Goal: Task Accomplishment & Management: Manage account settings

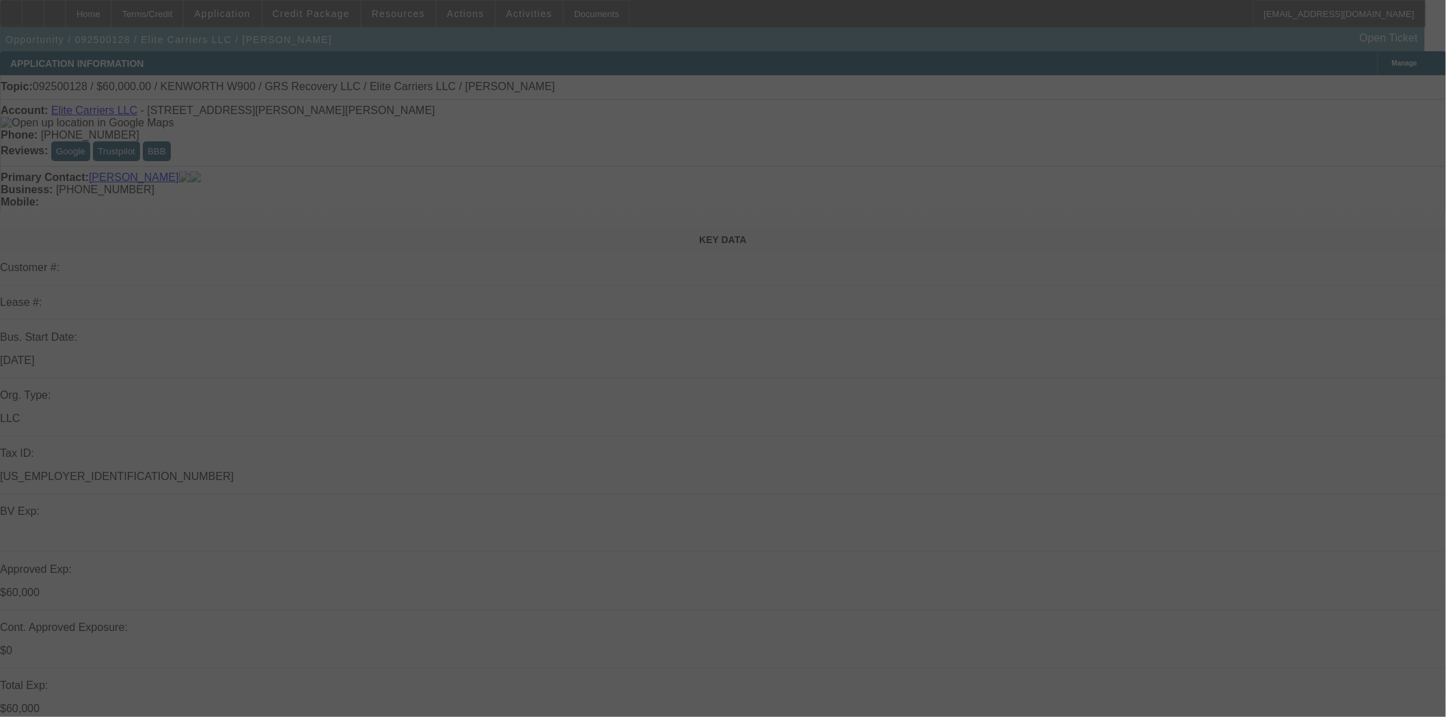
select select "0"
select select "2"
select select "0.1"
select select "4"
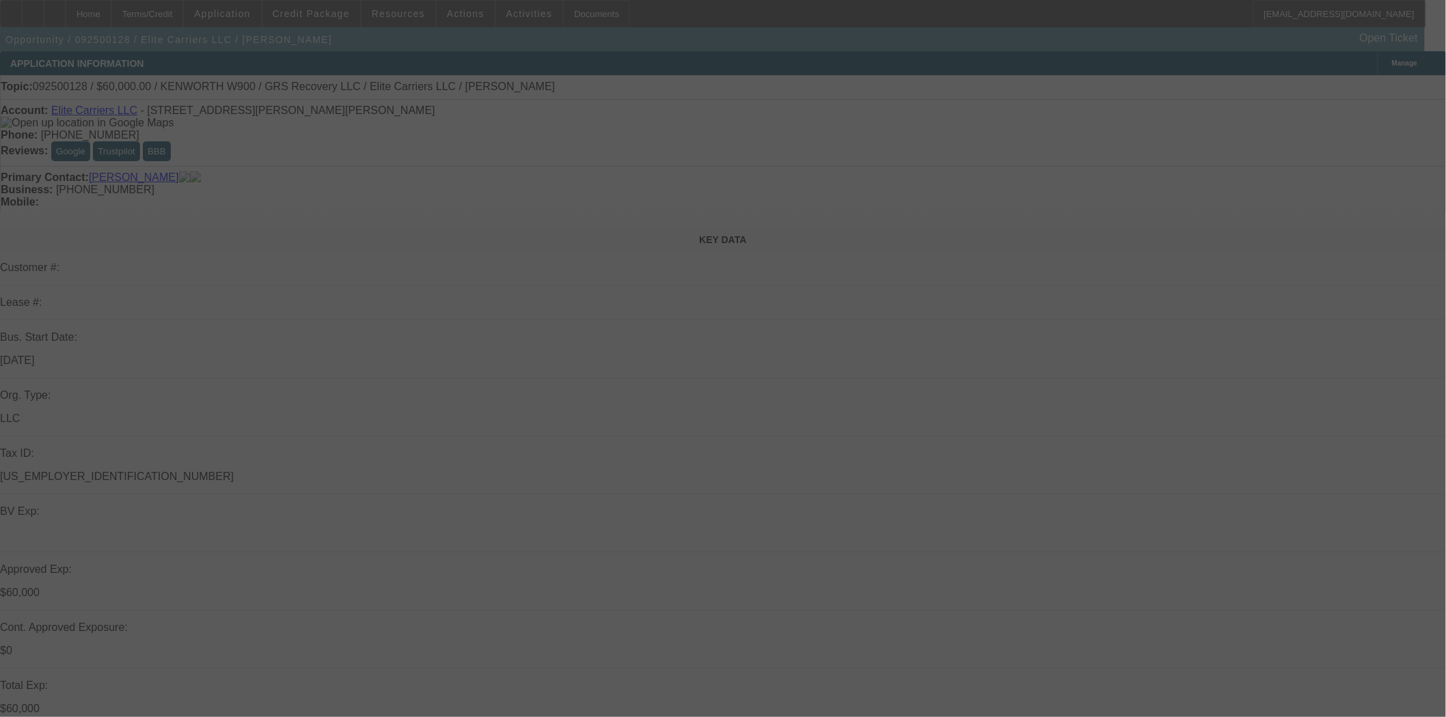
select select "0"
select select "2"
select select "0.1"
select select "4"
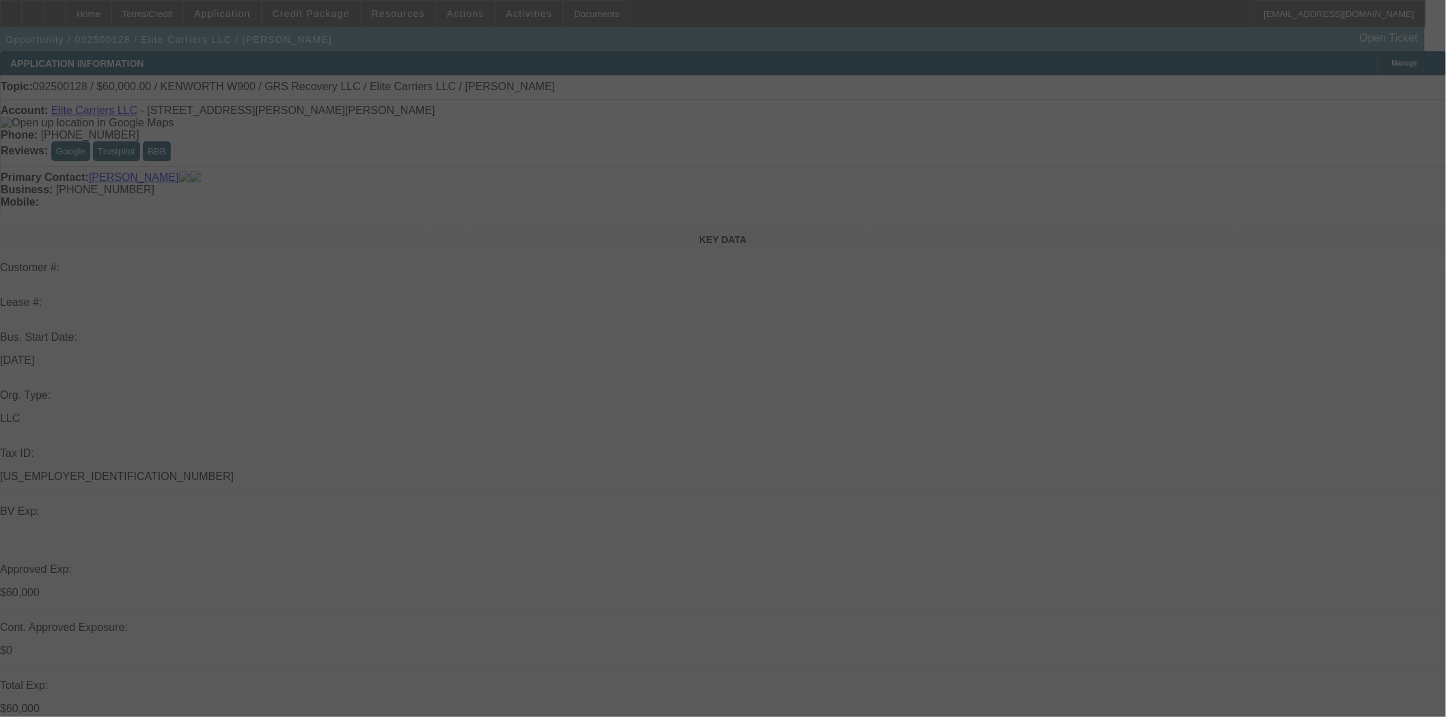
select select "0"
select select "2"
select select "0.1"
select select "4"
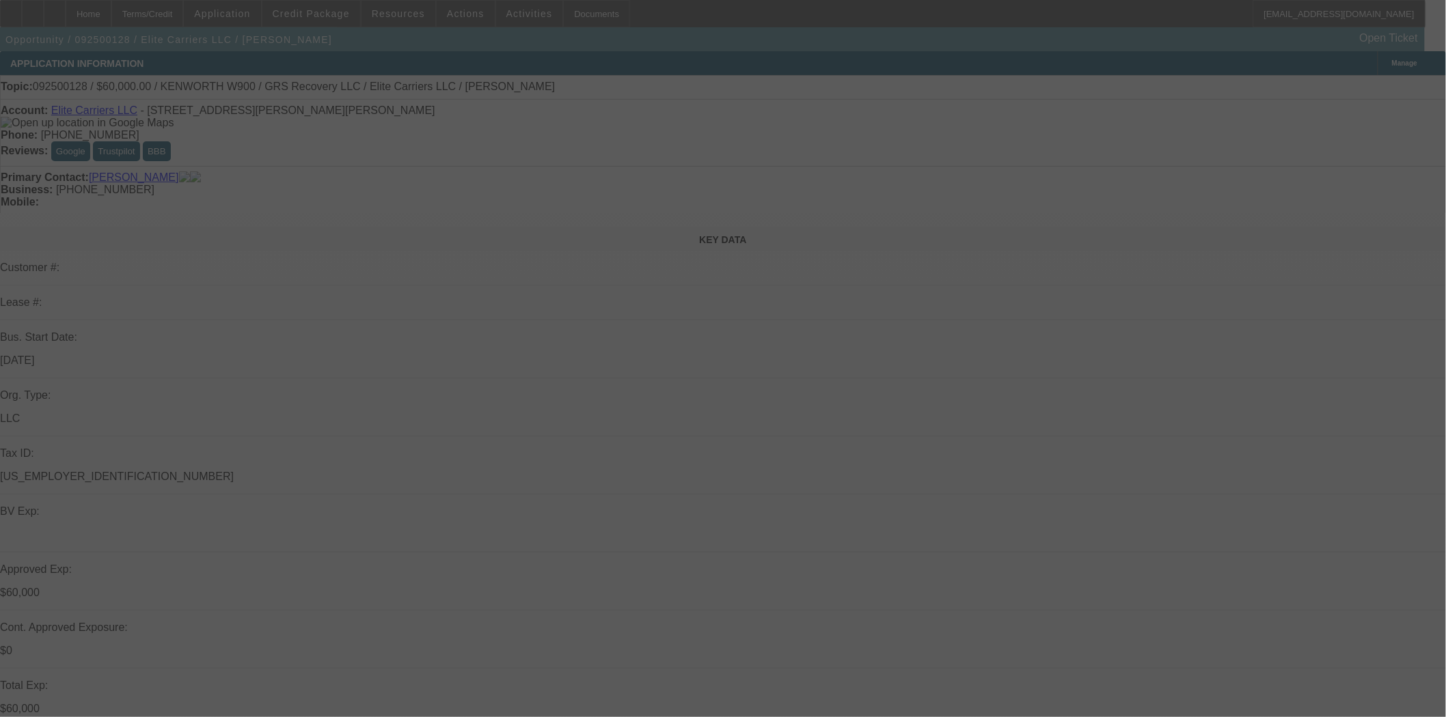
select select "0"
select select "2"
select select "0.1"
select select "4"
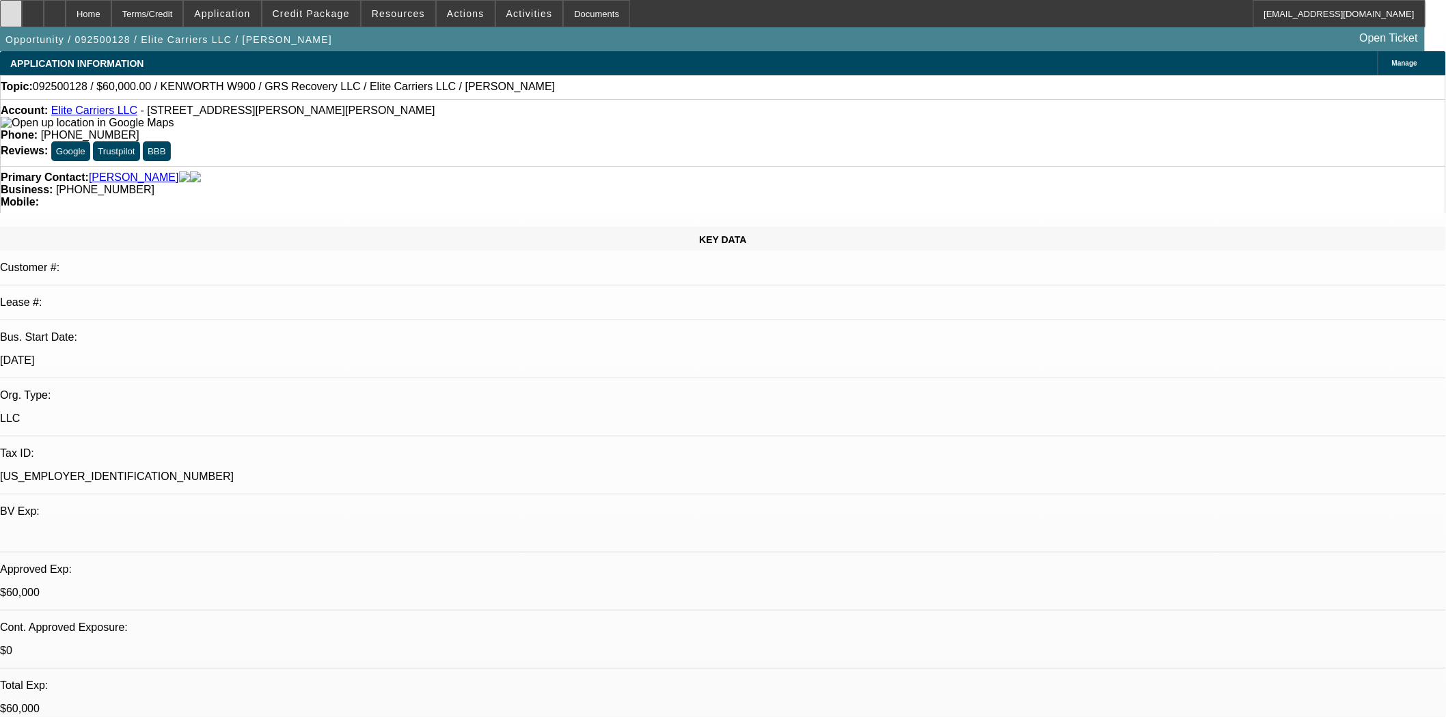
click at [22, 16] on div at bounding box center [11, 13] width 22 height 27
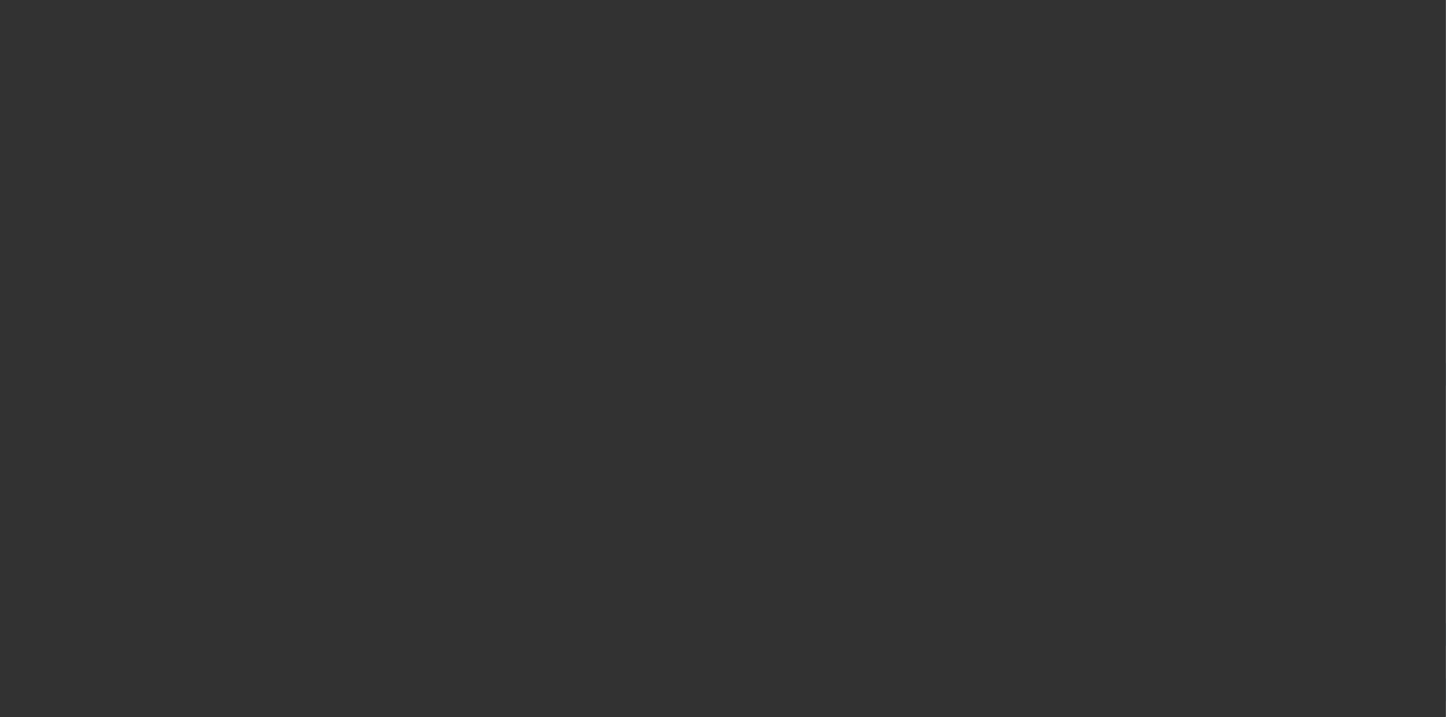
select select "4"
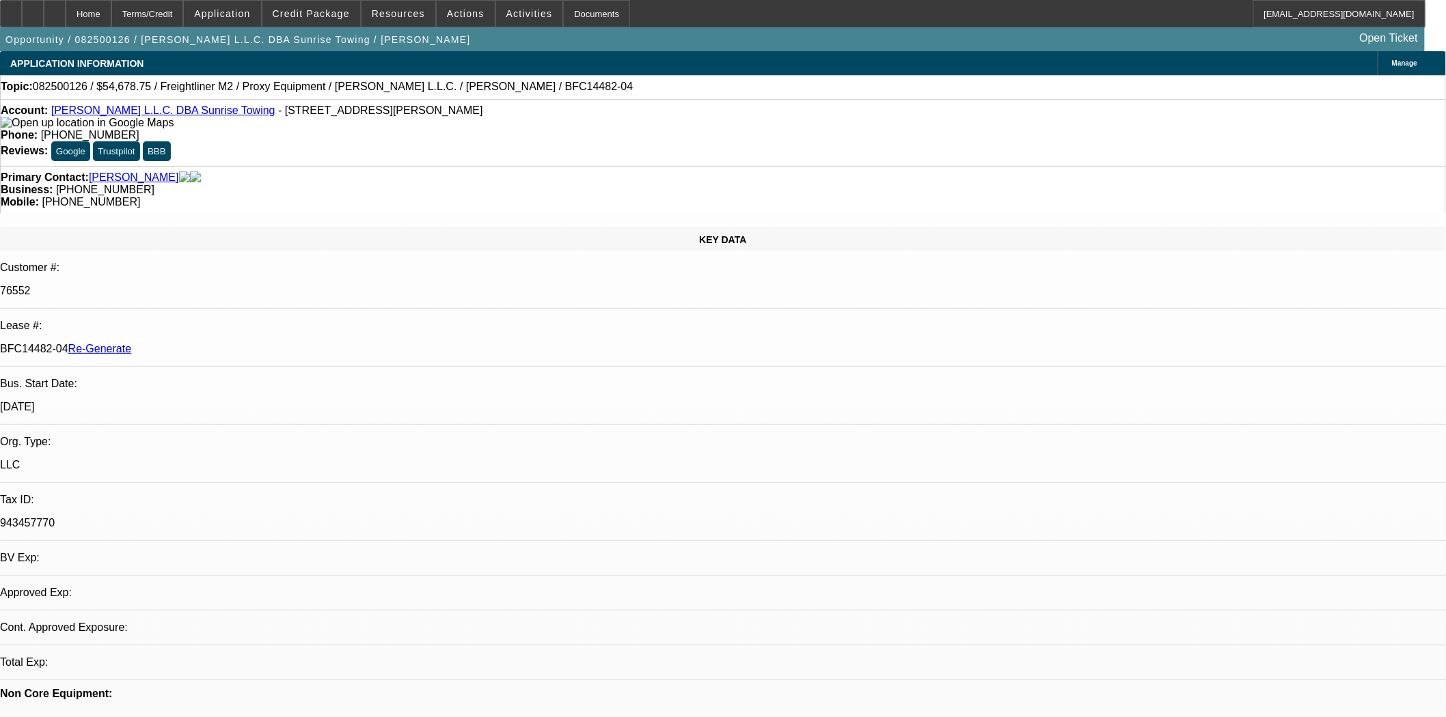
select select "0"
select select "3"
select select "0"
select select "6"
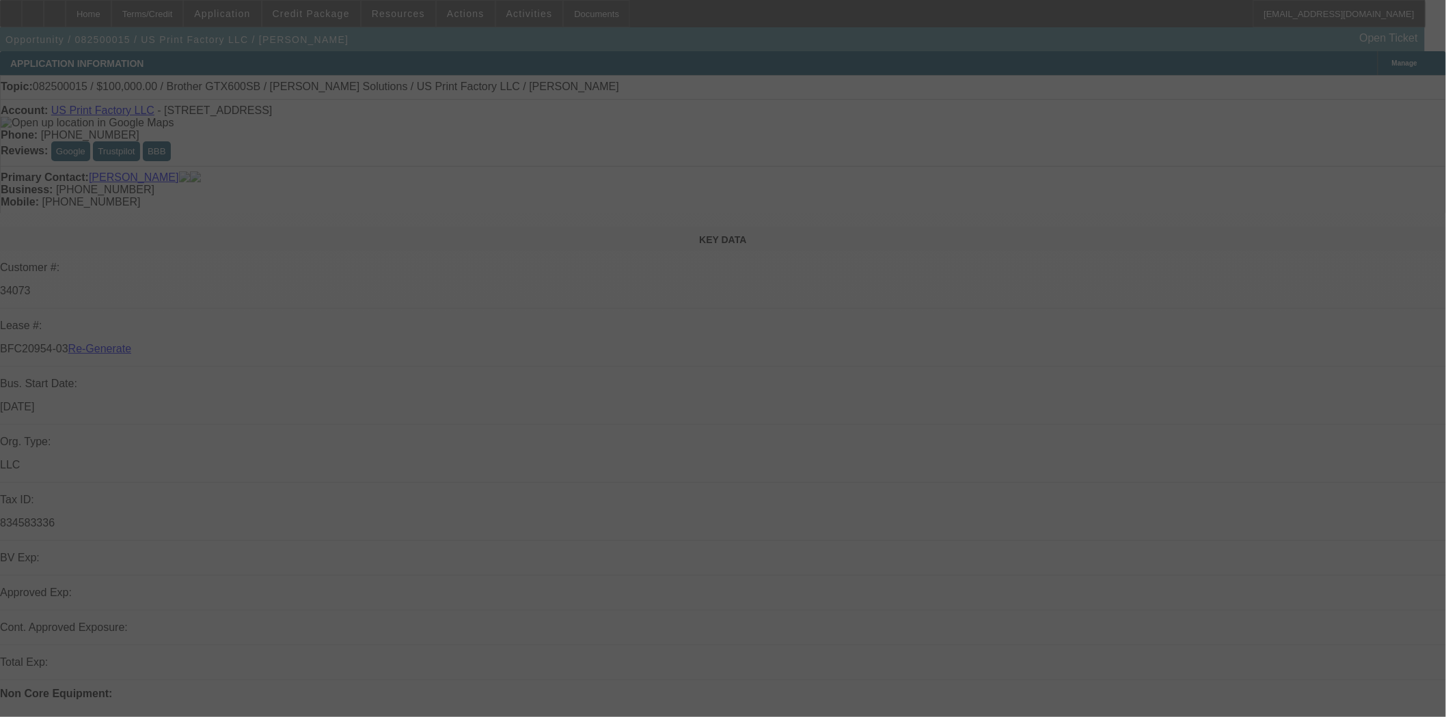
select select "3"
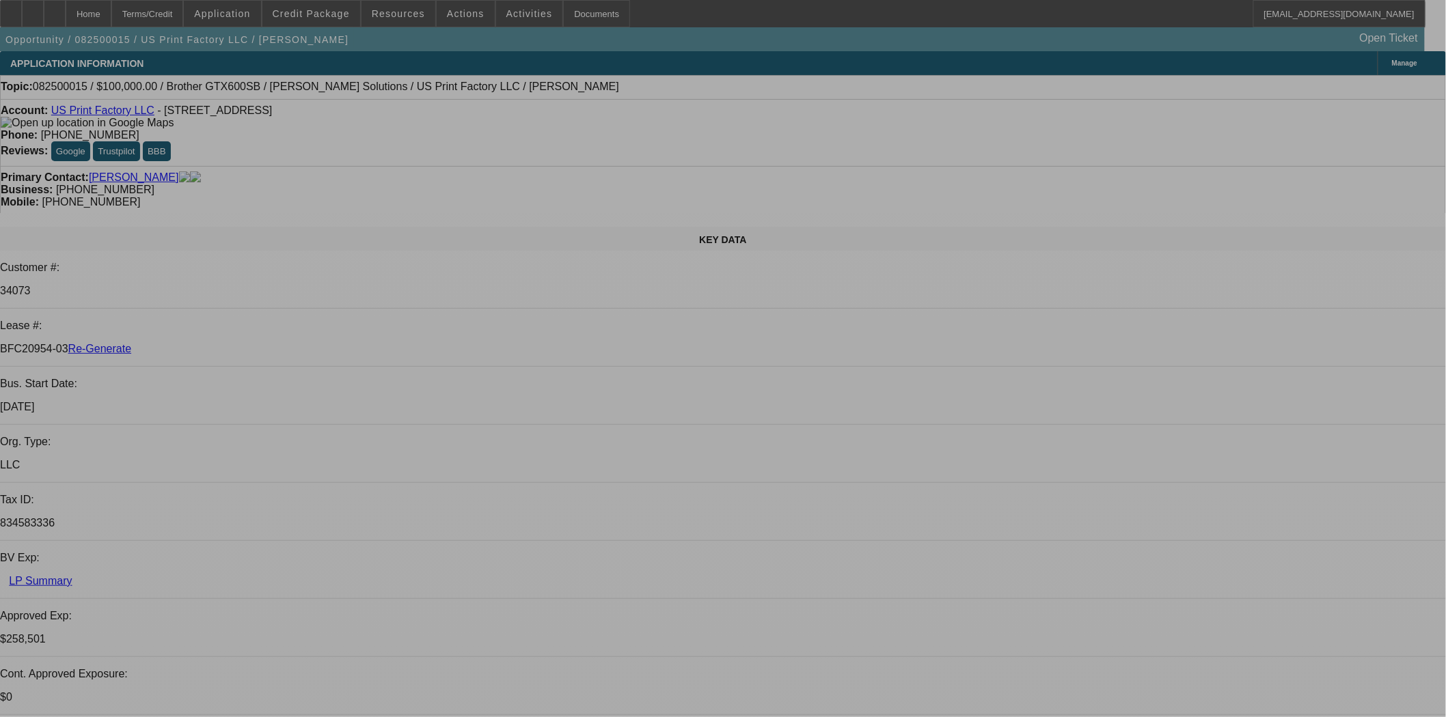
select select "0"
select select "2"
select select "0"
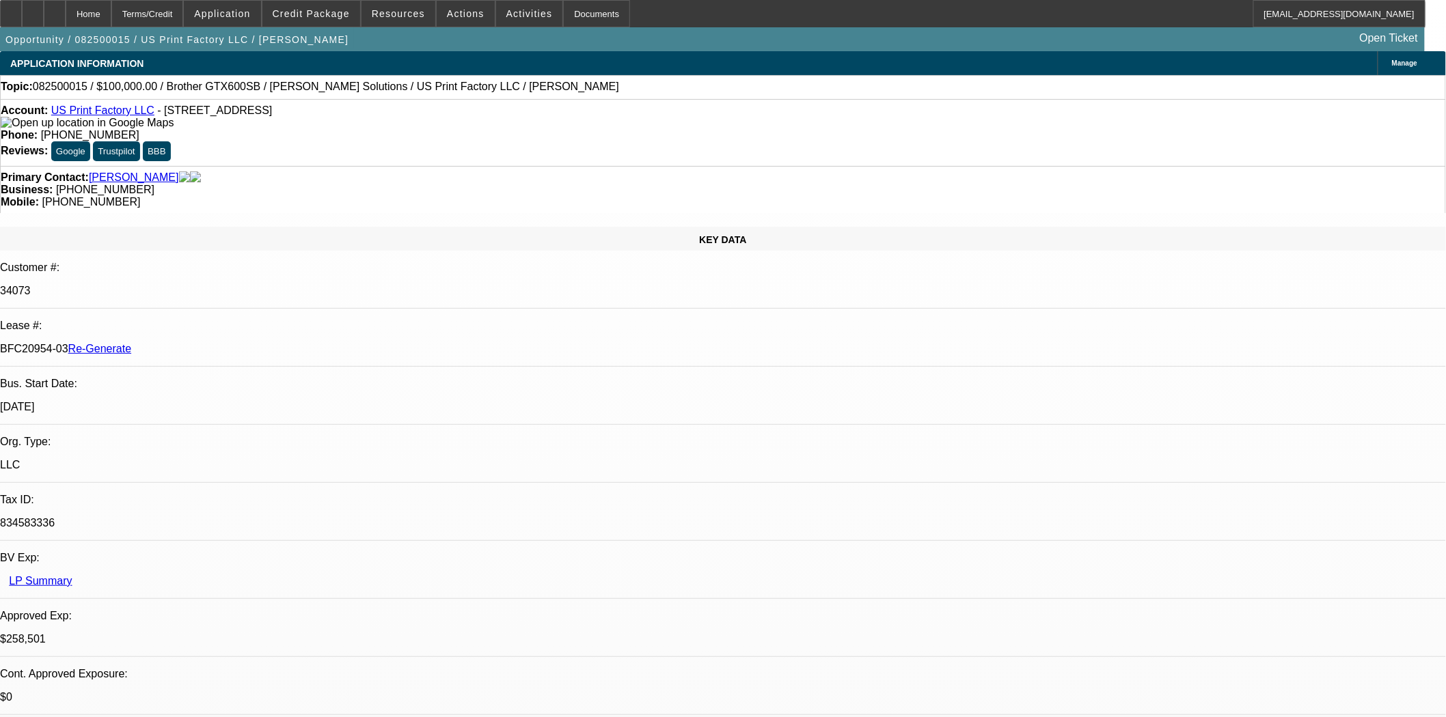
select select "6"
click at [563, 14] on div "Documents" at bounding box center [596, 13] width 67 height 27
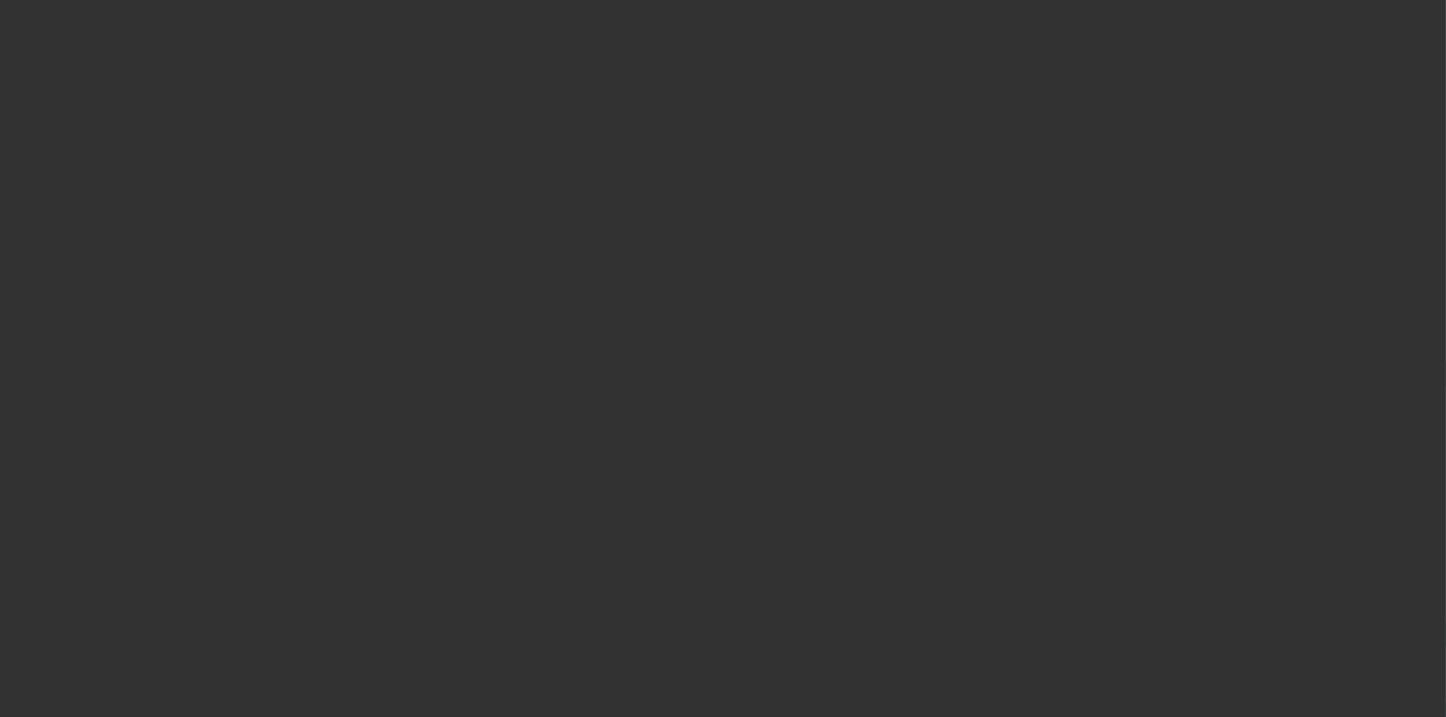
select select "3"
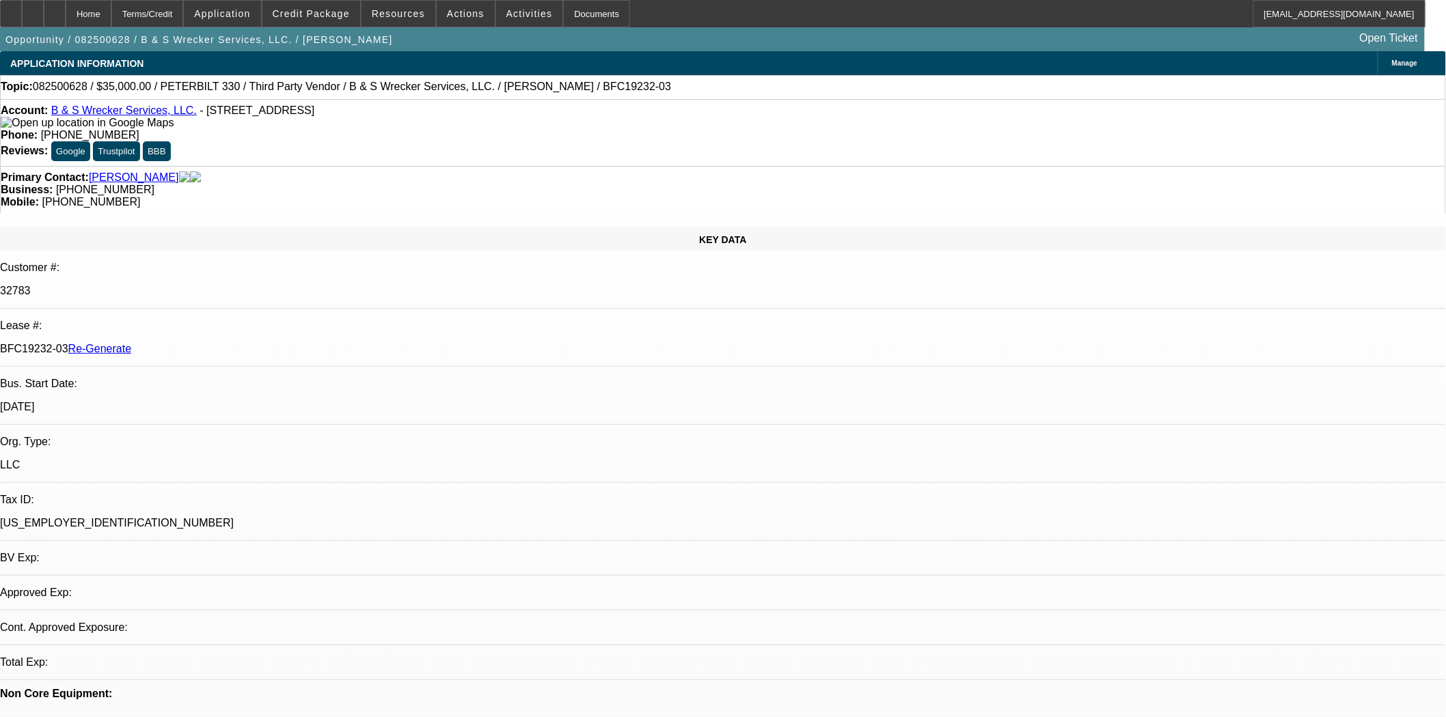
select select "0"
select select "6"
click at [437, 19] on span at bounding box center [466, 13] width 58 height 33
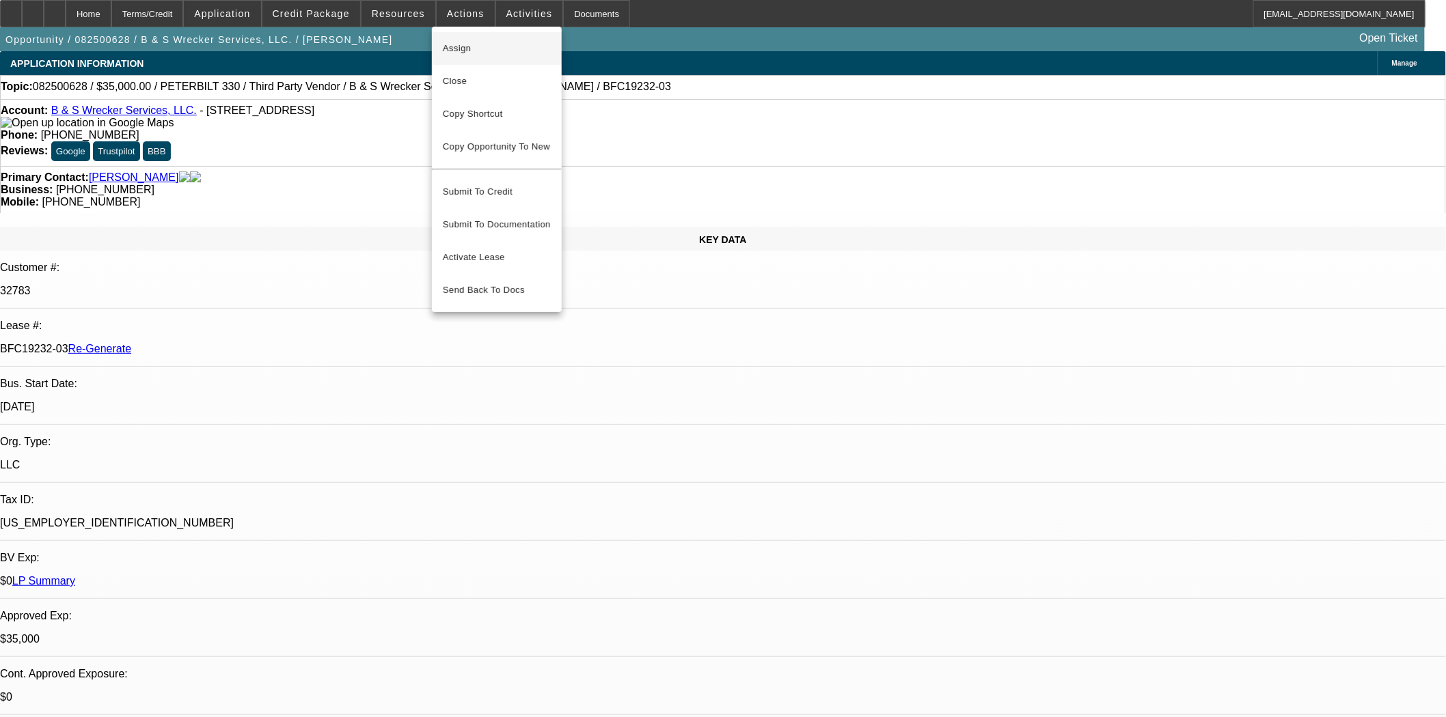
click at [458, 44] on span "Assign" at bounding box center [497, 48] width 108 height 16
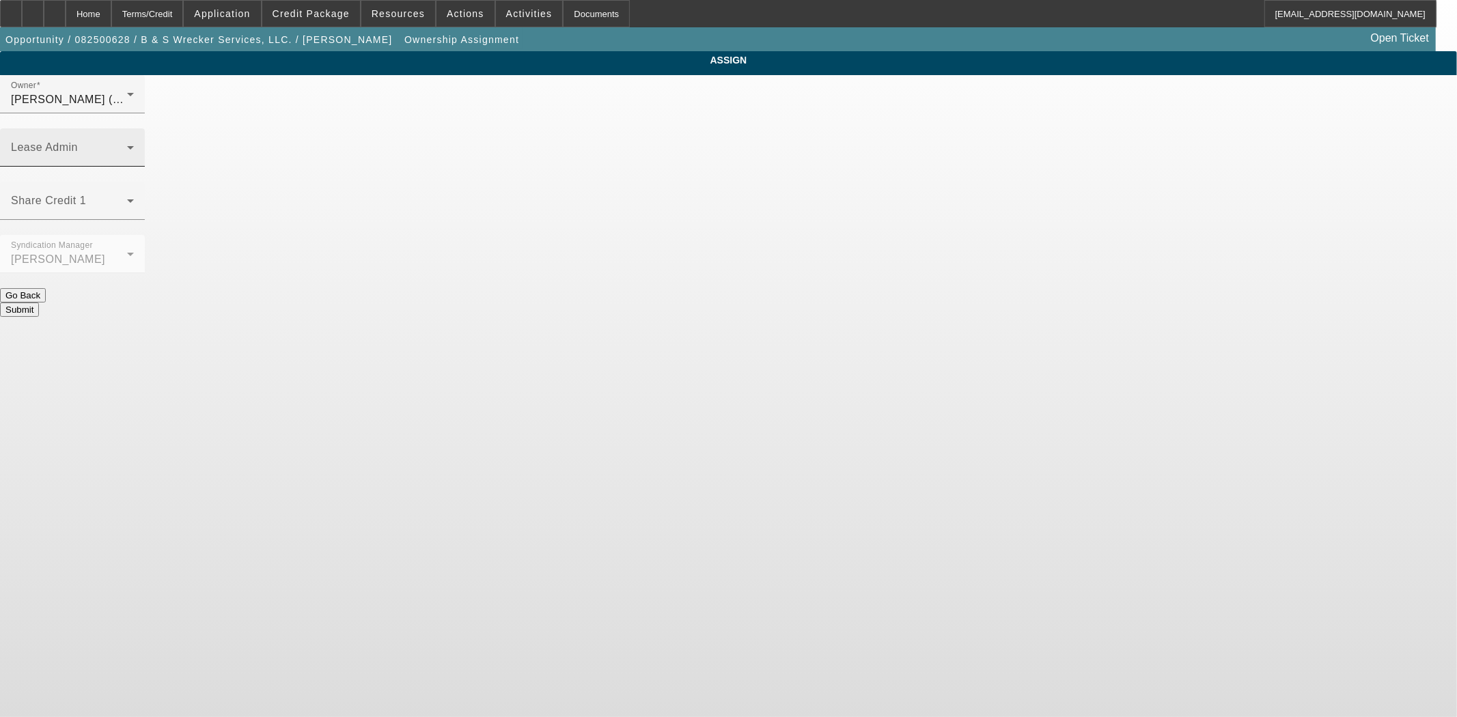
click at [127, 145] on span at bounding box center [69, 153] width 116 height 16
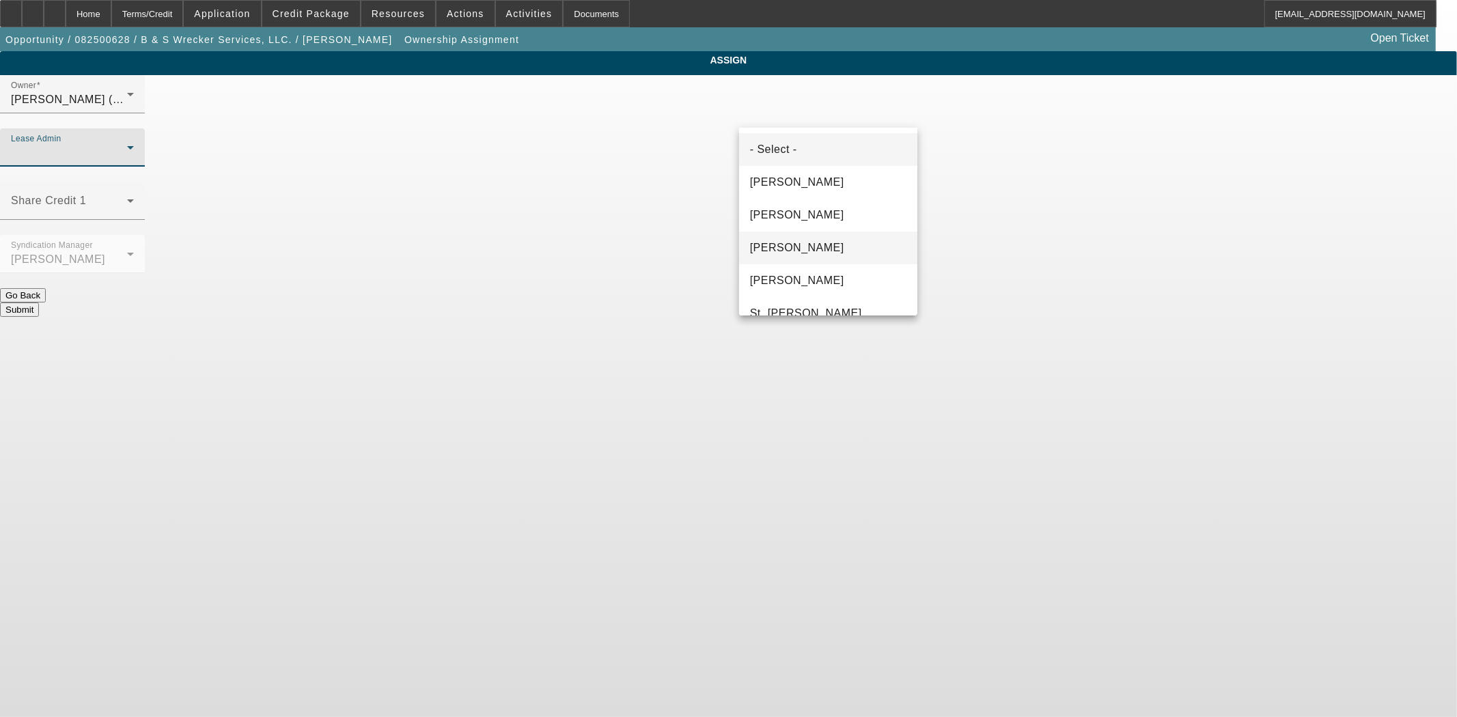
click at [771, 237] on mat-option "Gonzalez, Amanda" at bounding box center [828, 248] width 178 height 33
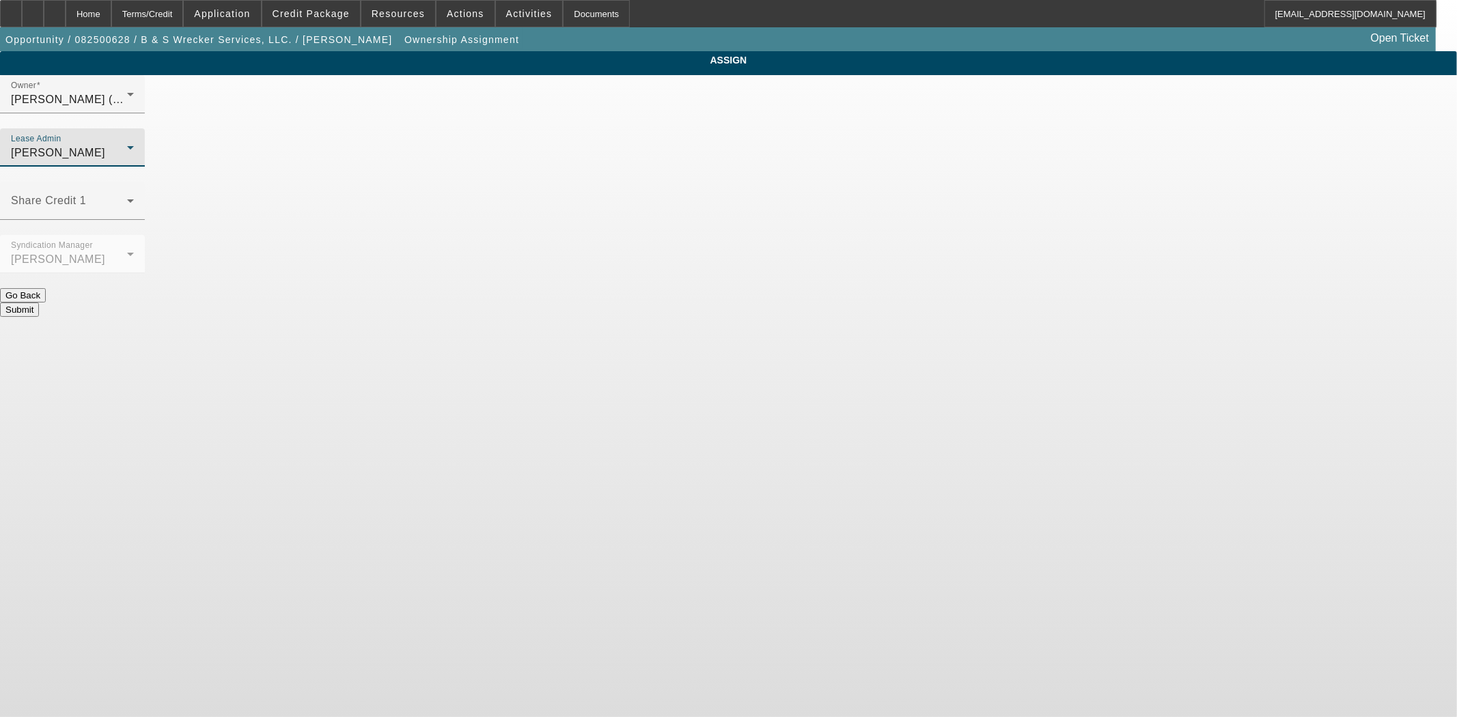
click at [39, 303] on button "Submit" at bounding box center [19, 310] width 39 height 14
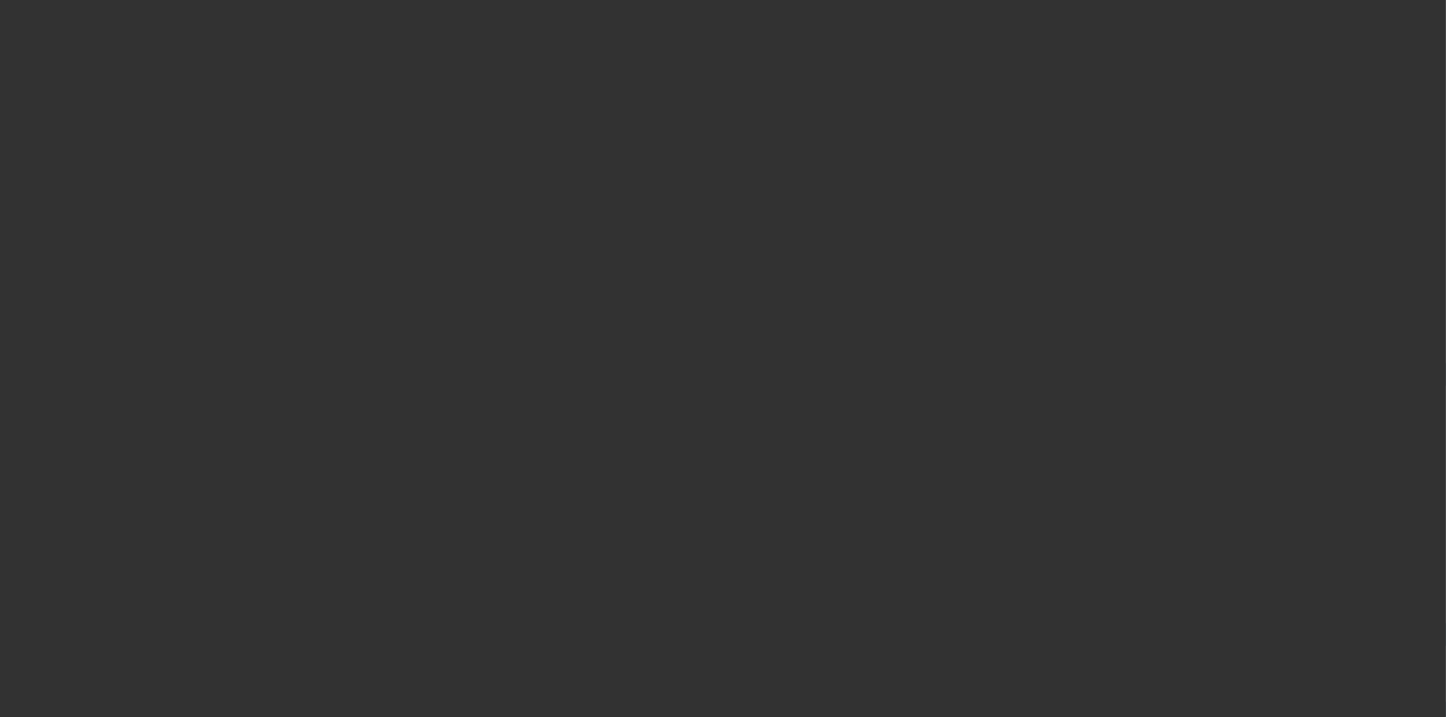
select select "3"
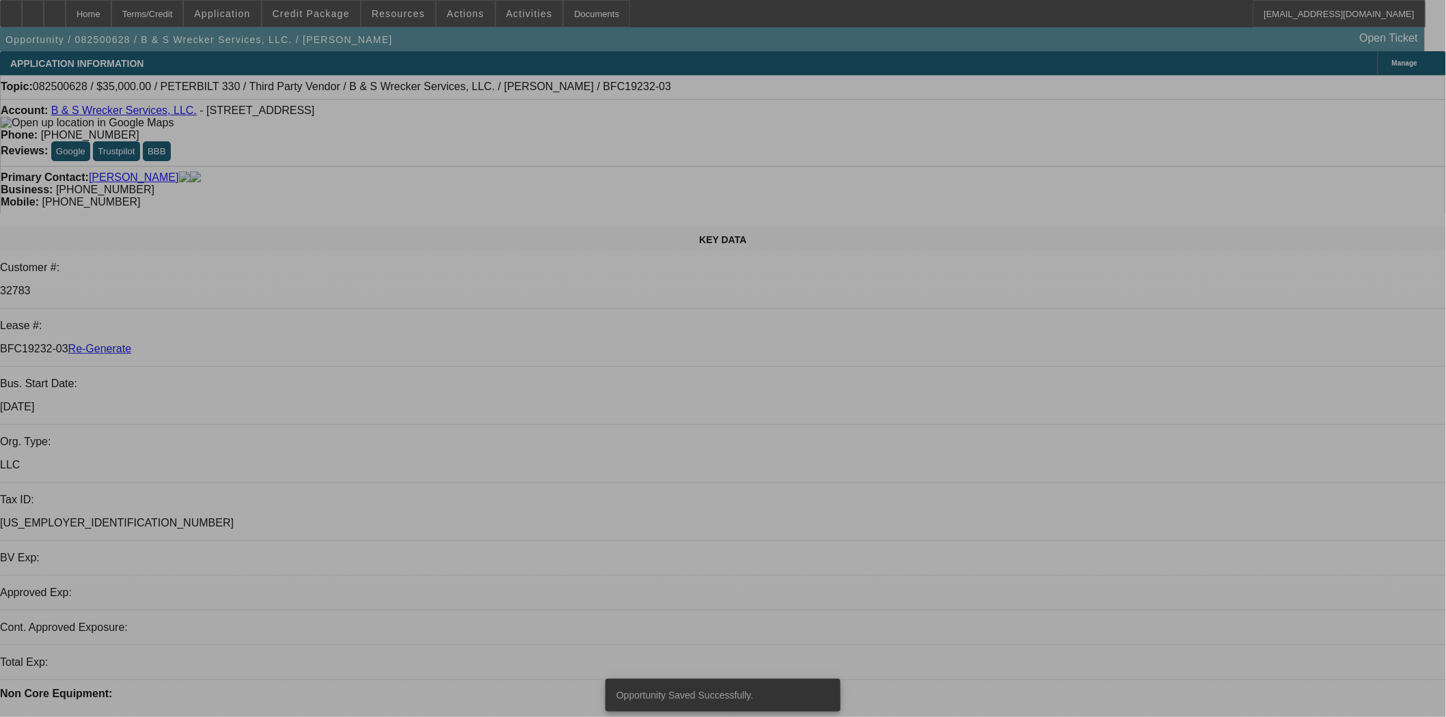
select select "0"
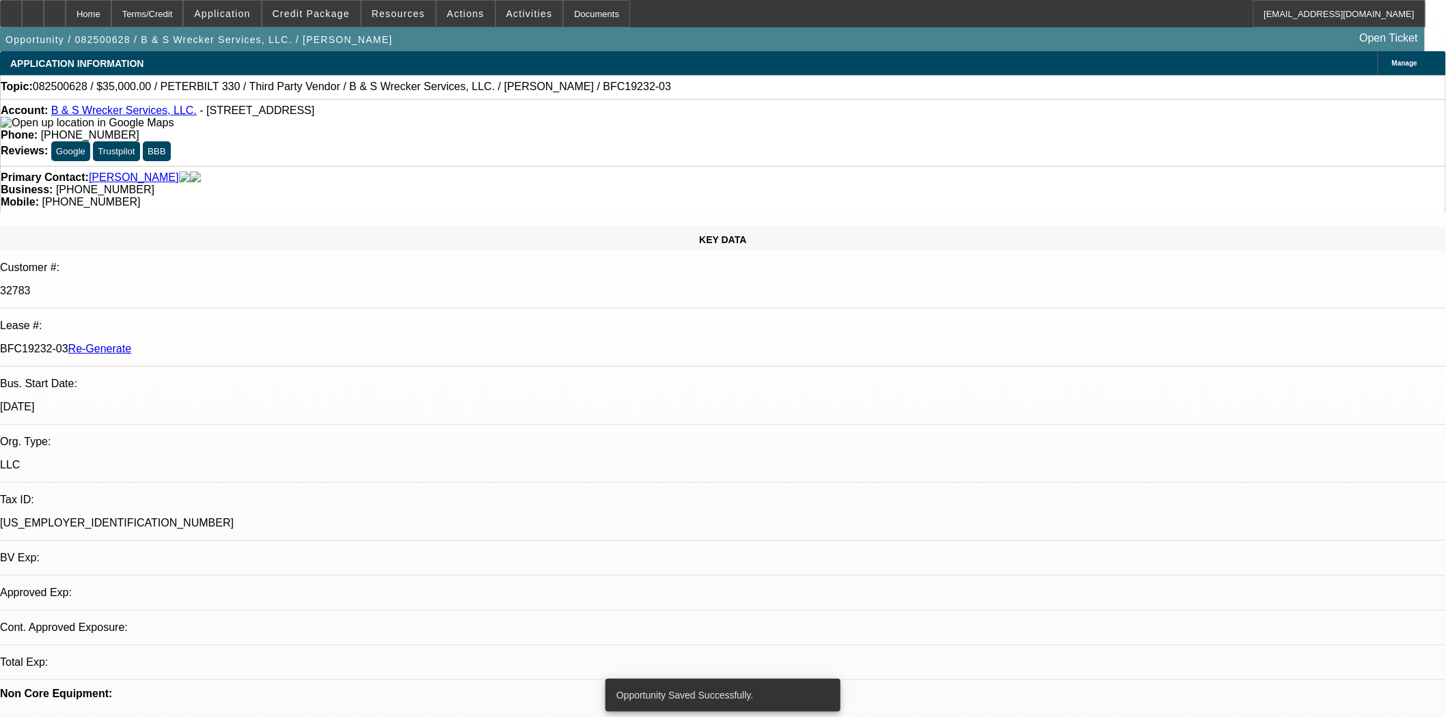
select select "0"
select select "6"
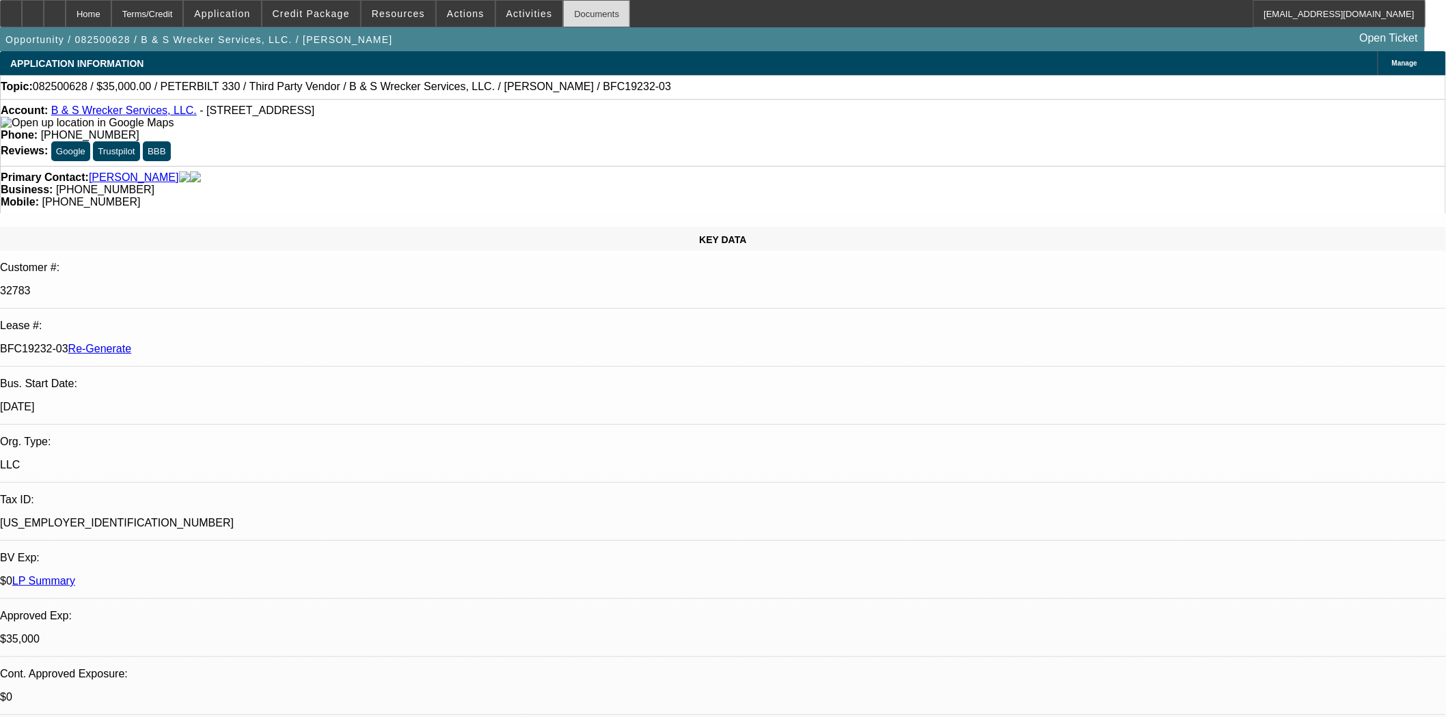
click at [564, 28] on div "Opportunity / 082500628 / B & S Wrecker Services, LLC. / Swiney, Billy Open Tic…" at bounding box center [712, 39] width 1425 height 24
click at [567, 10] on div "Documents" at bounding box center [596, 13] width 67 height 27
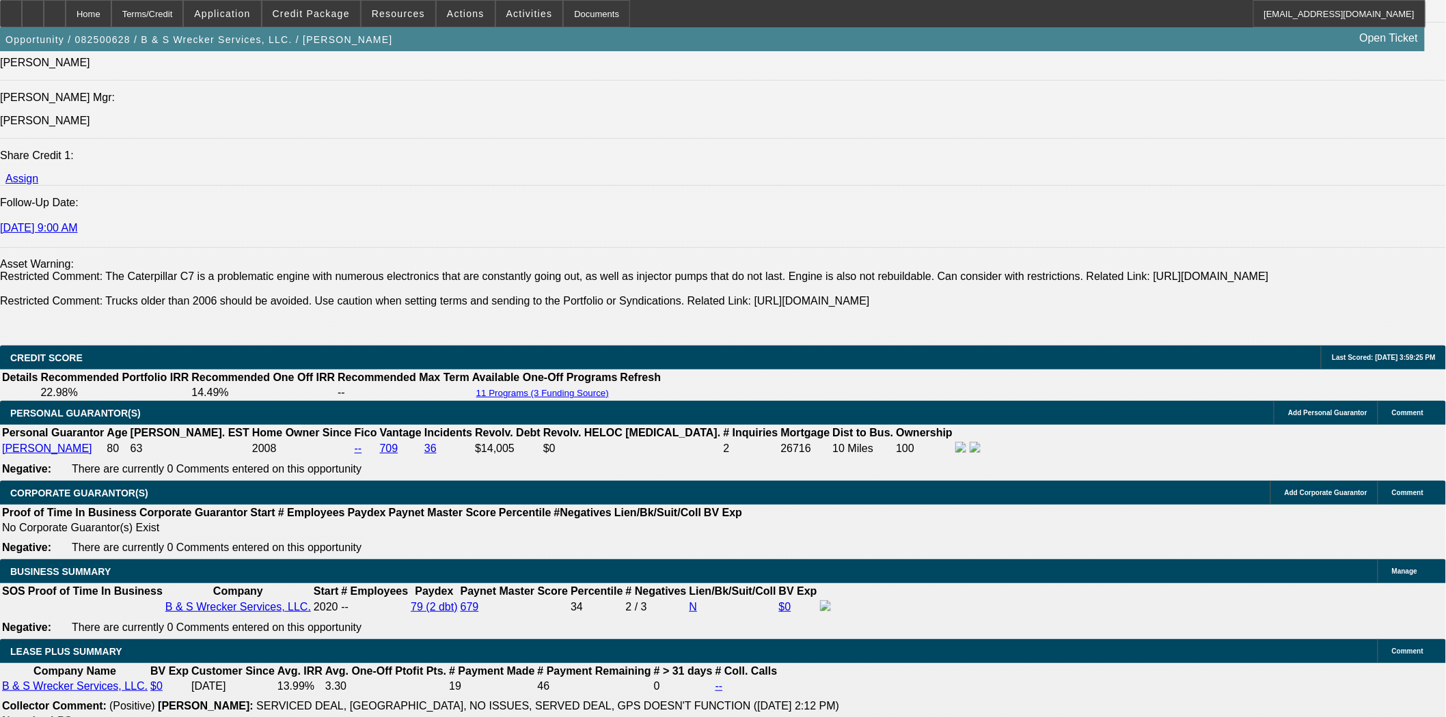
scroll to position [2050, 0]
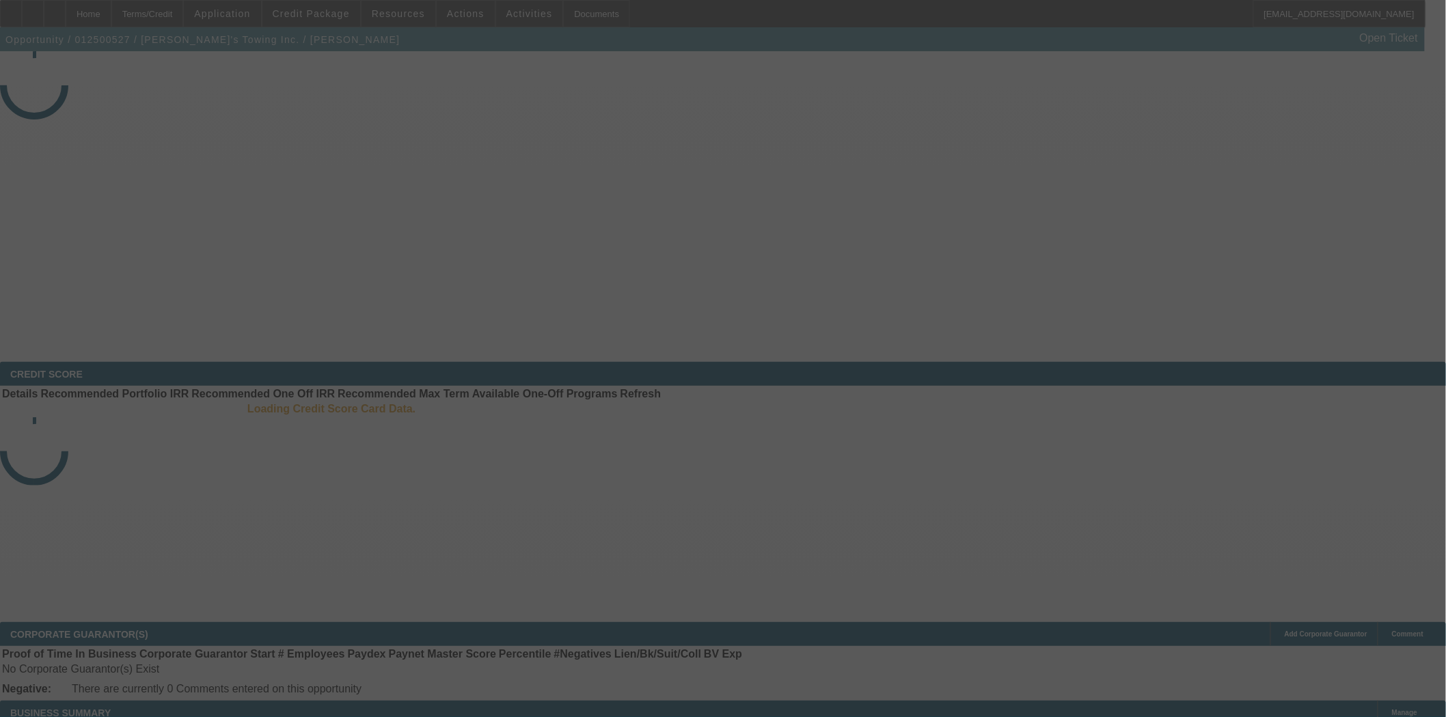
select select "3"
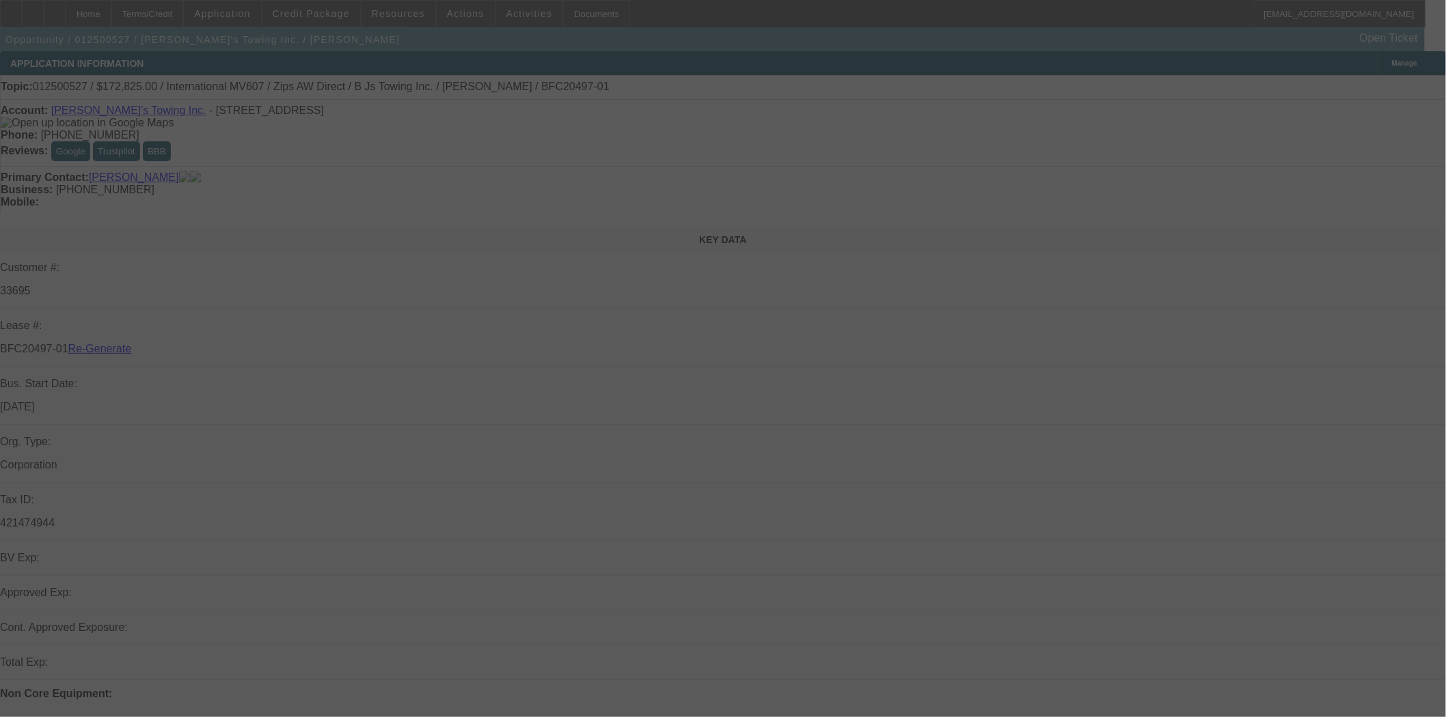
select select "0"
select select "2"
select select "0"
select select "6"
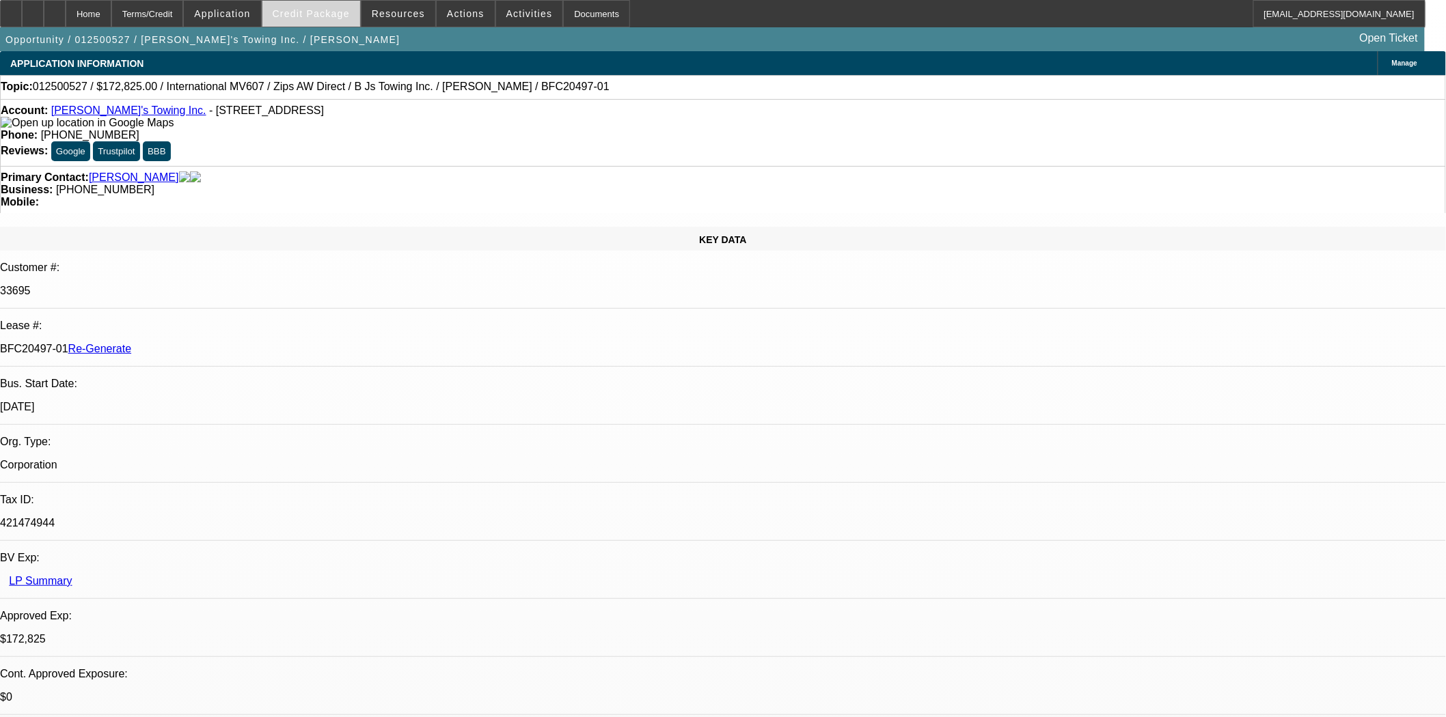
click at [336, 14] on span "Credit Package" at bounding box center [311, 13] width 77 height 11
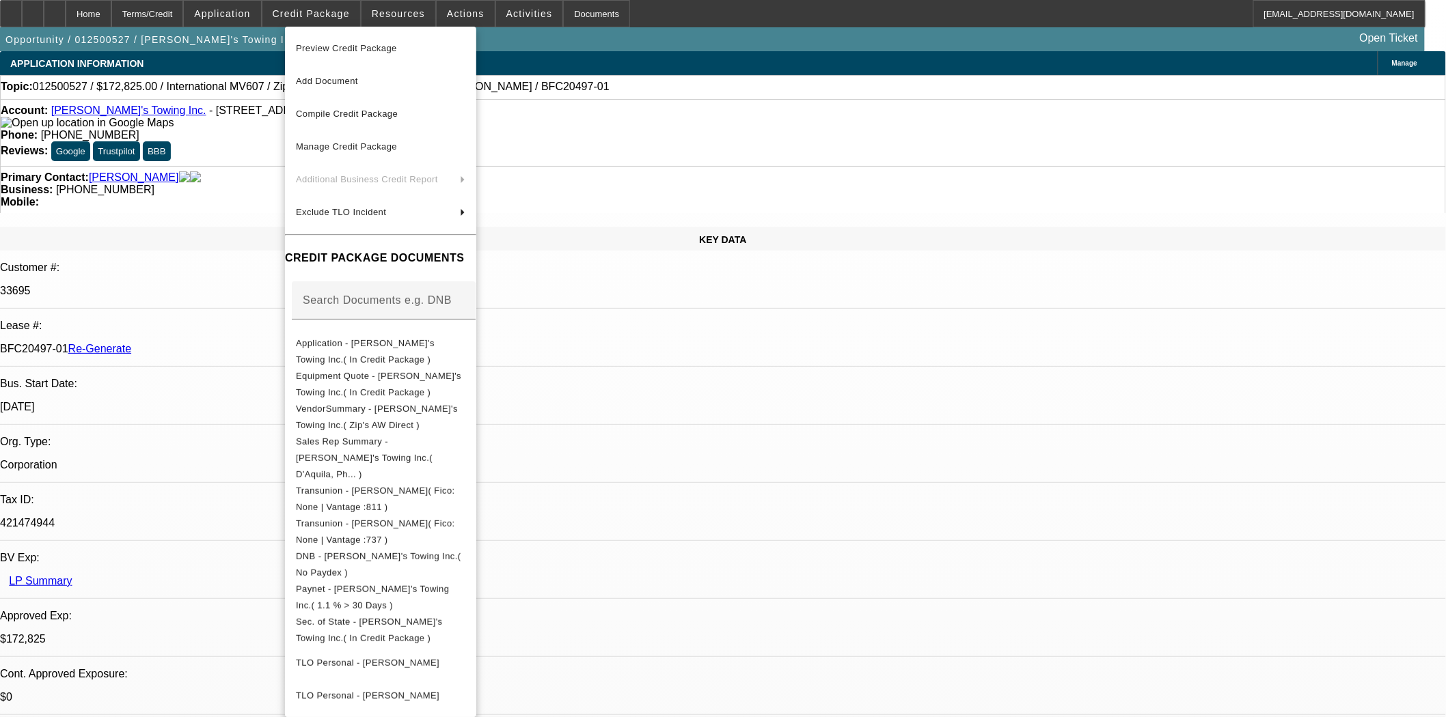
click at [337, 40] on span "Preview Credit Package" at bounding box center [380, 48] width 169 height 16
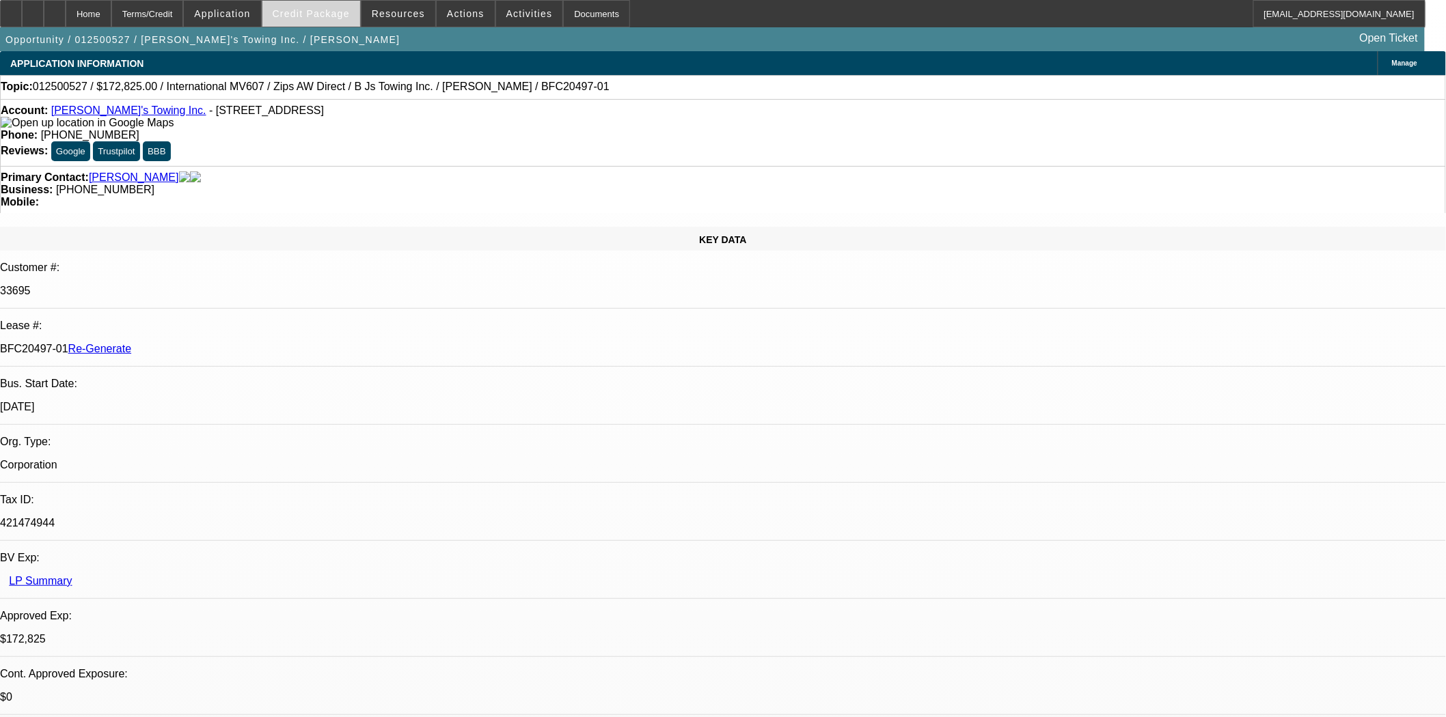
click at [331, 16] on span "Credit Package" at bounding box center [311, 13] width 77 height 11
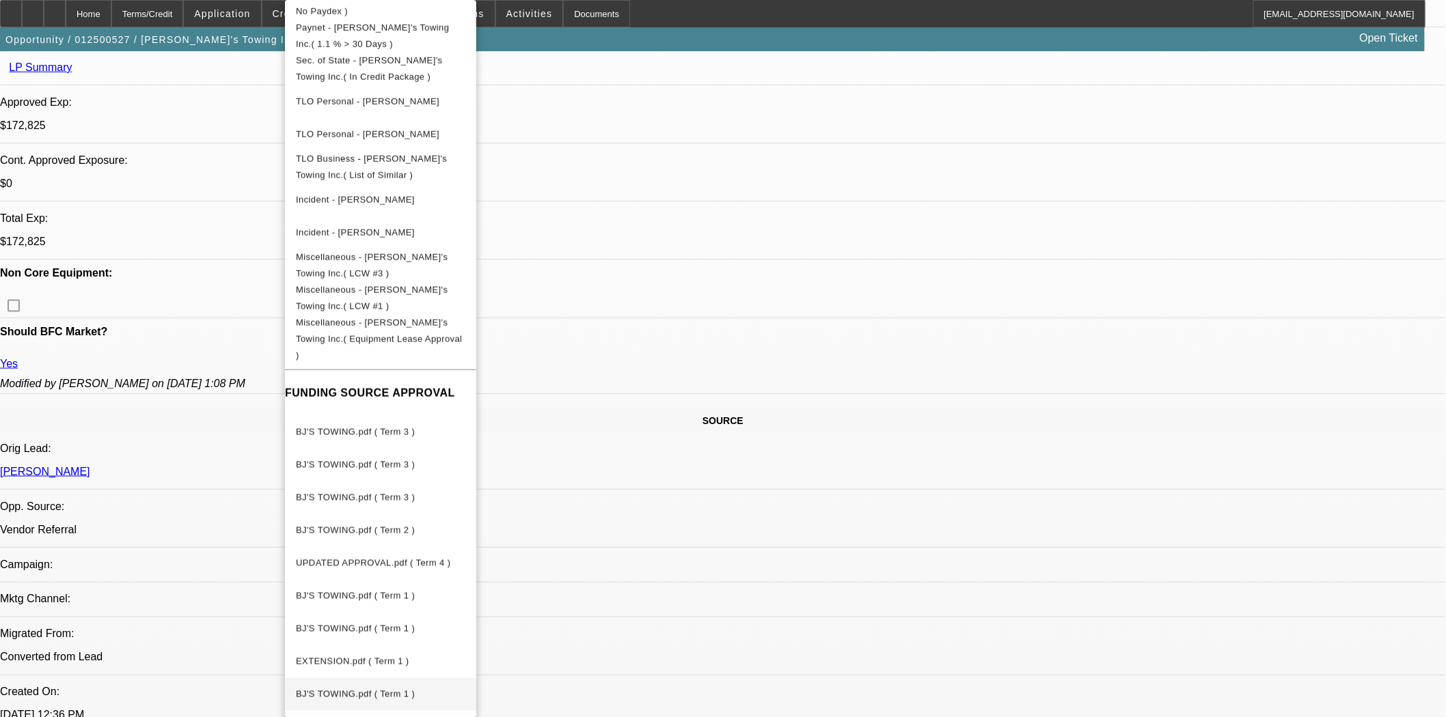
scroll to position [835, 0]
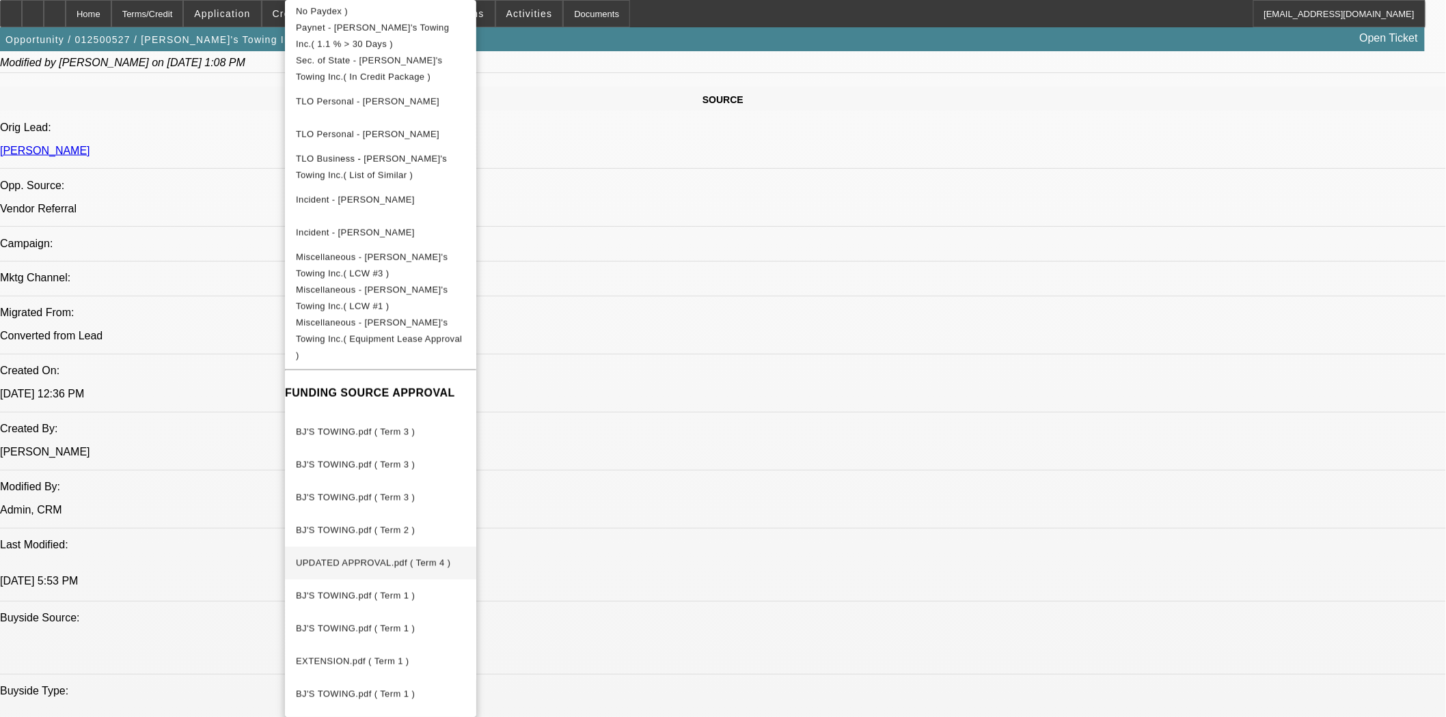
click at [363, 558] on span "UPDATED APPROVAL.pdf ( Term 4 )" at bounding box center [373, 563] width 154 height 10
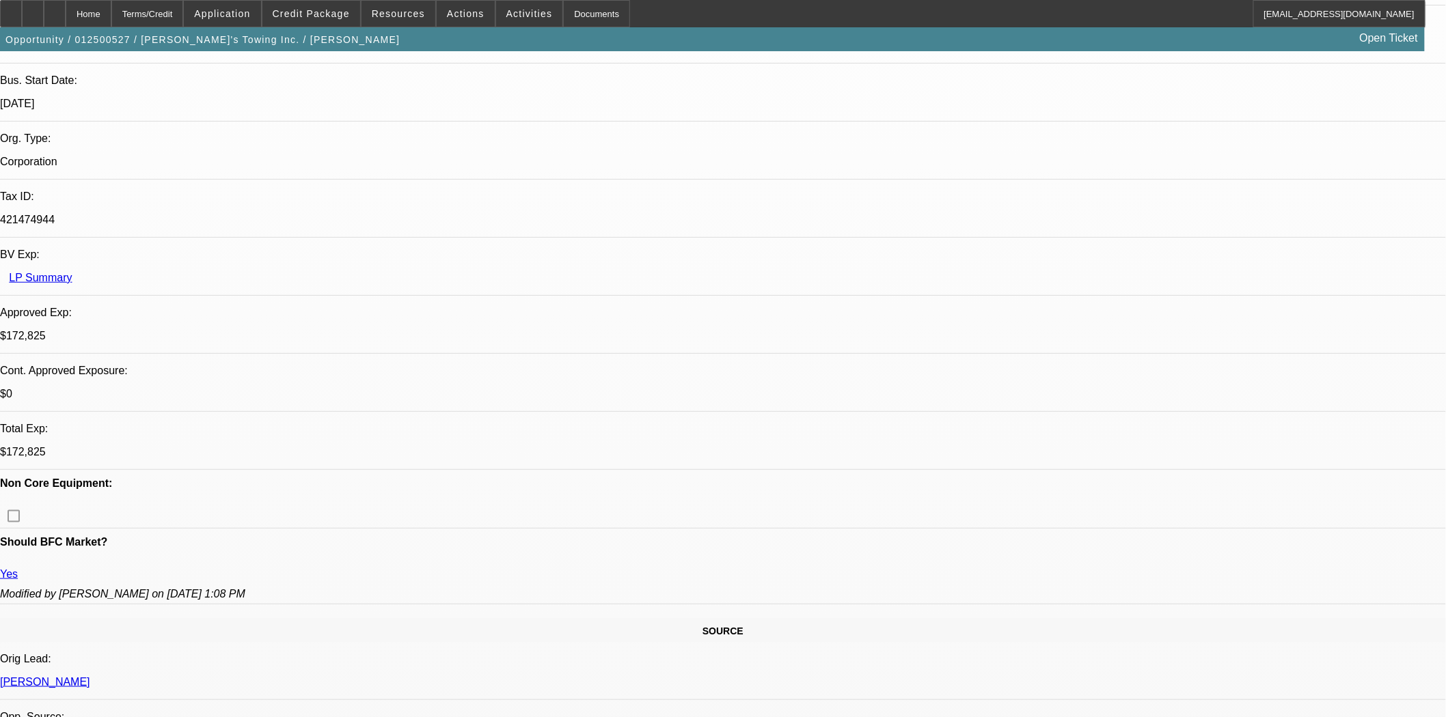
scroll to position [0, 0]
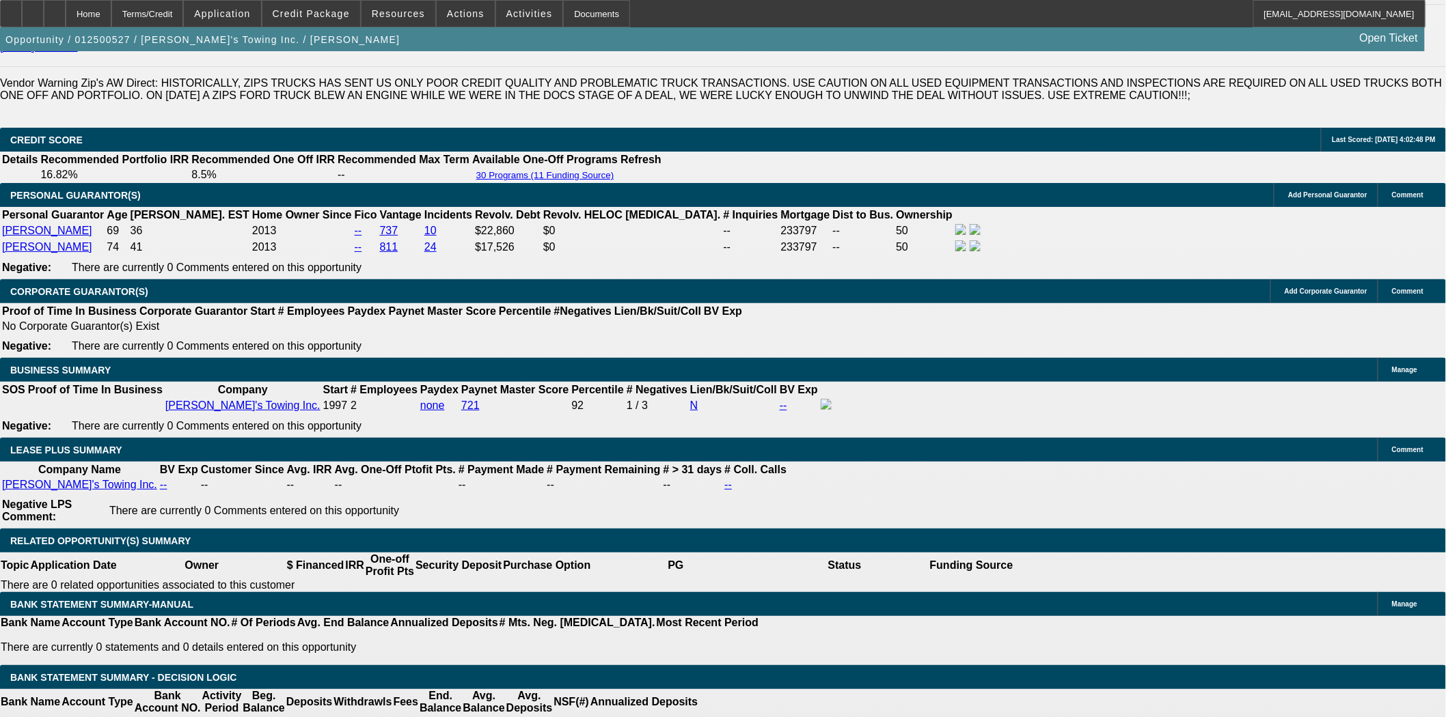
scroll to position [2050, 0]
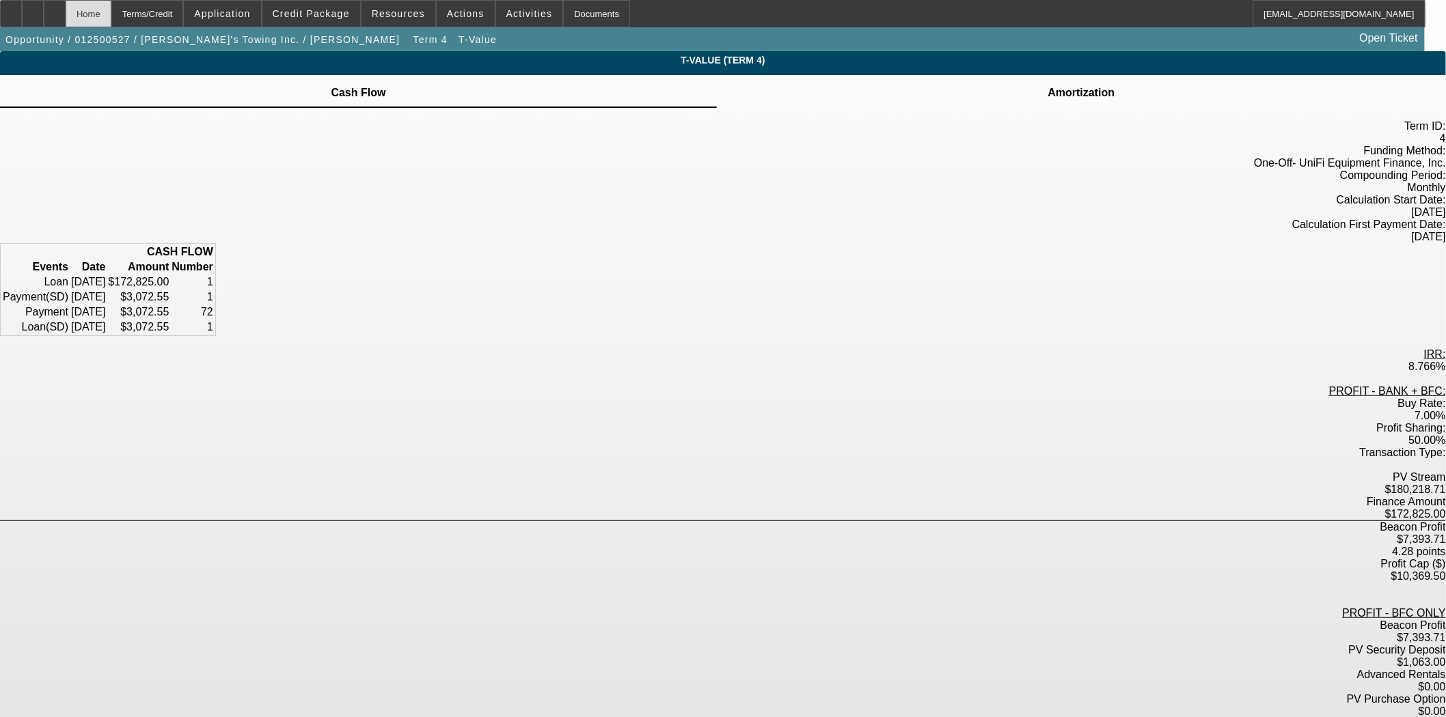
click at [111, 20] on div "Home" at bounding box center [89, 13] width 46 height 27
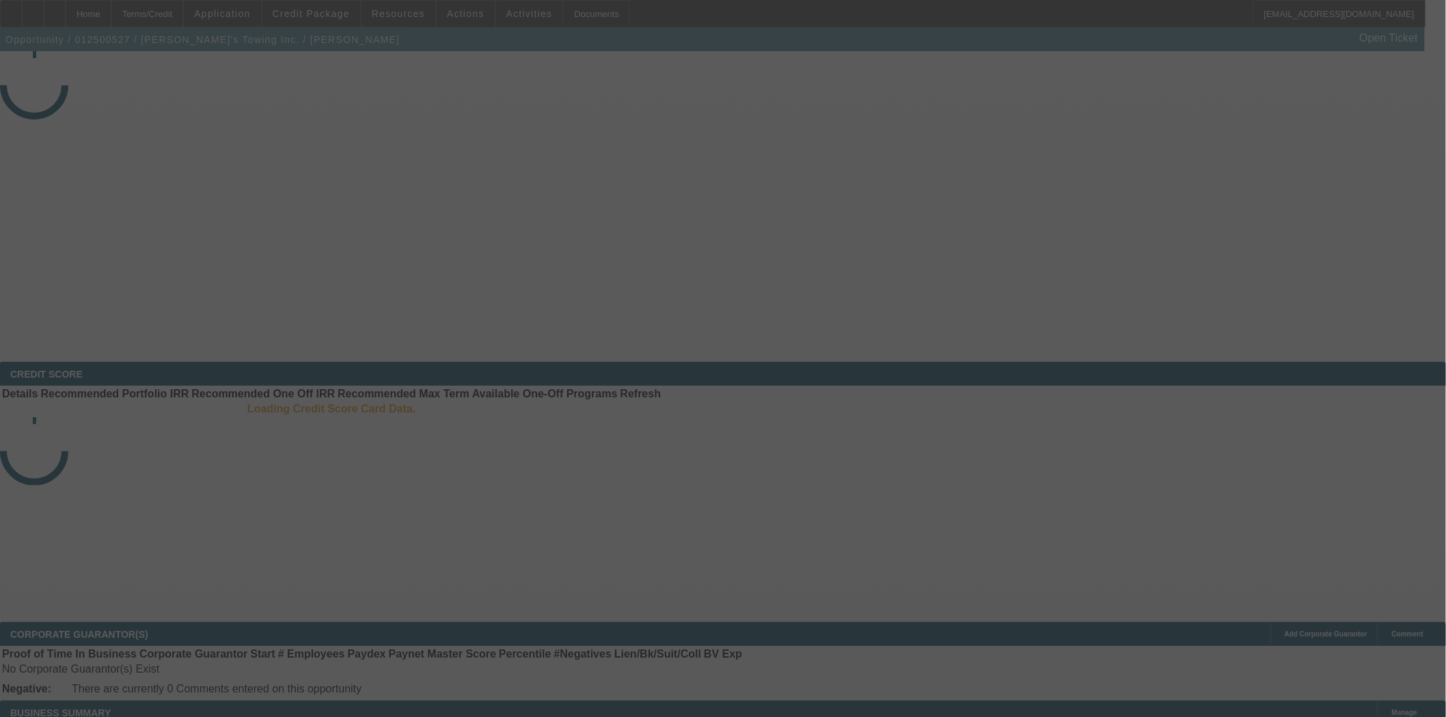
select select "3"
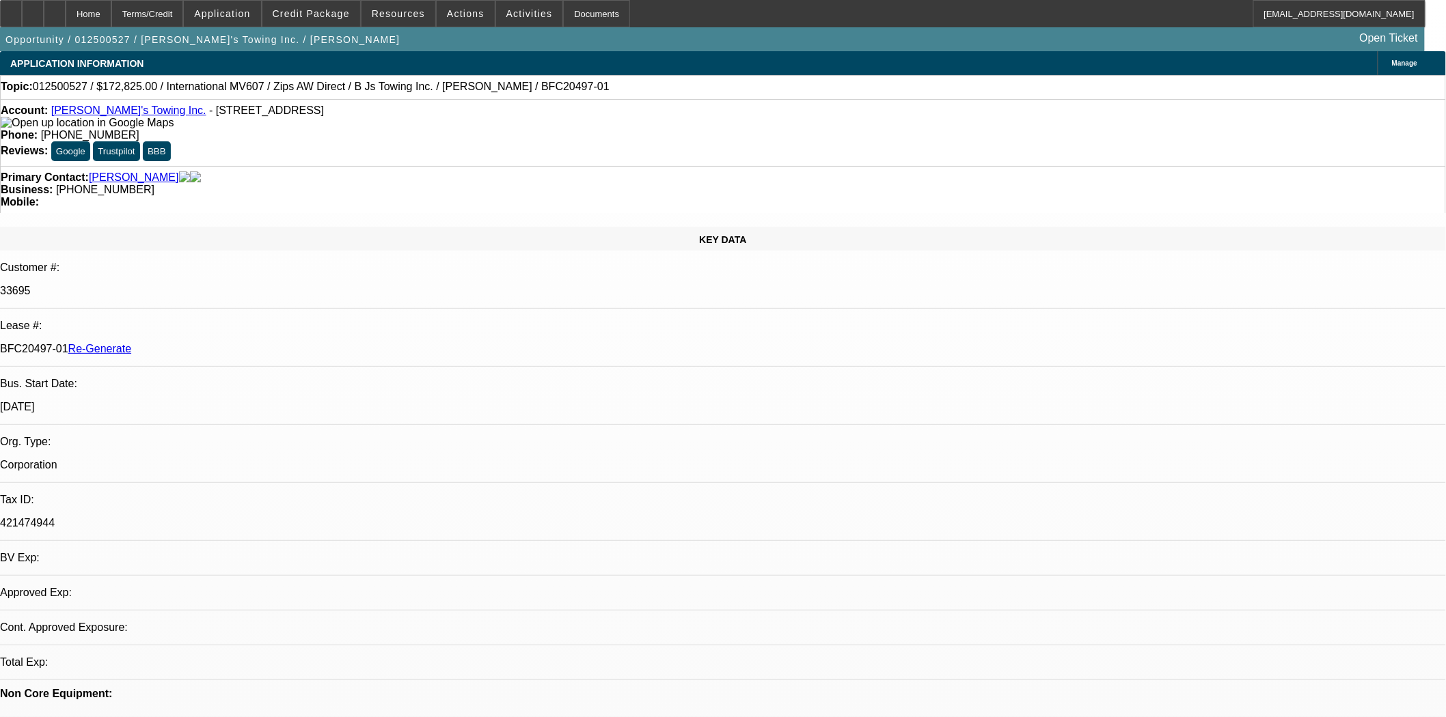
select select "0"
select select "2"
select select "0"
select select "6"
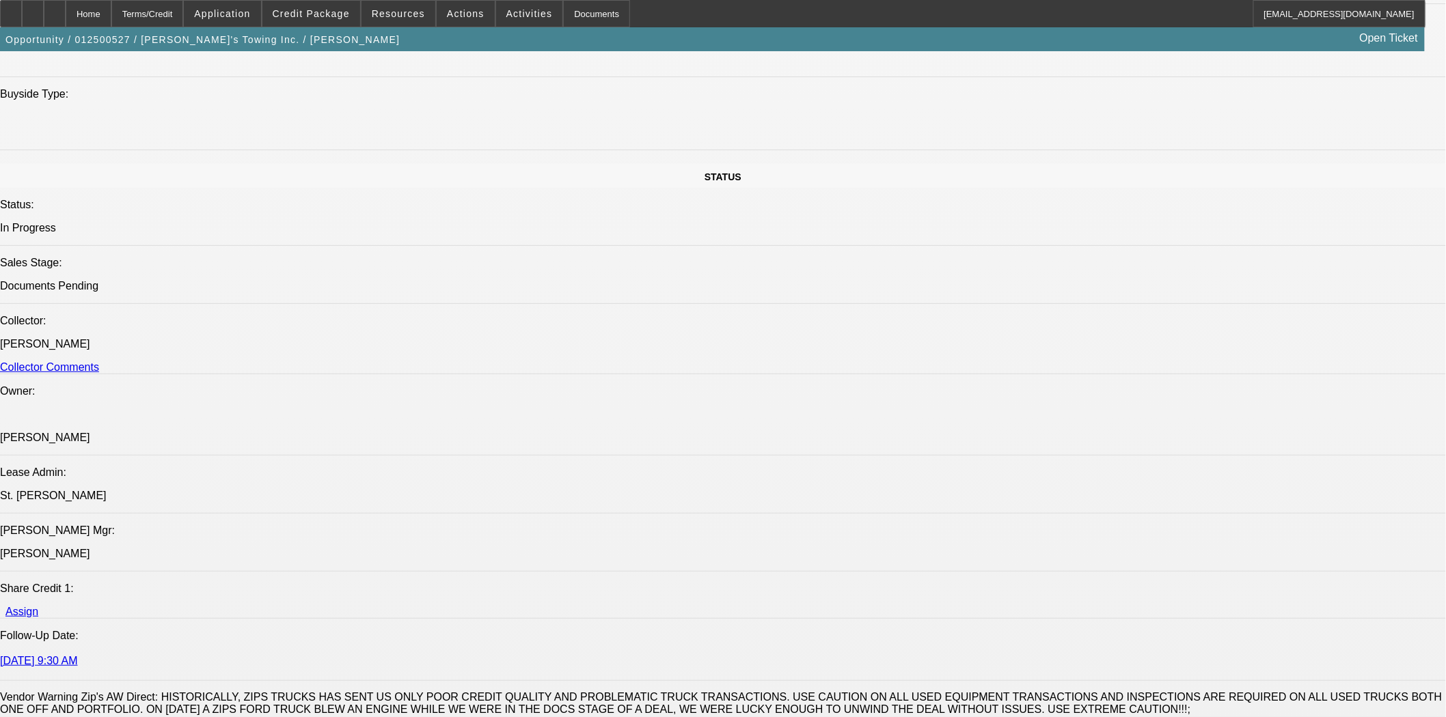
scroll to position [1746, 0]
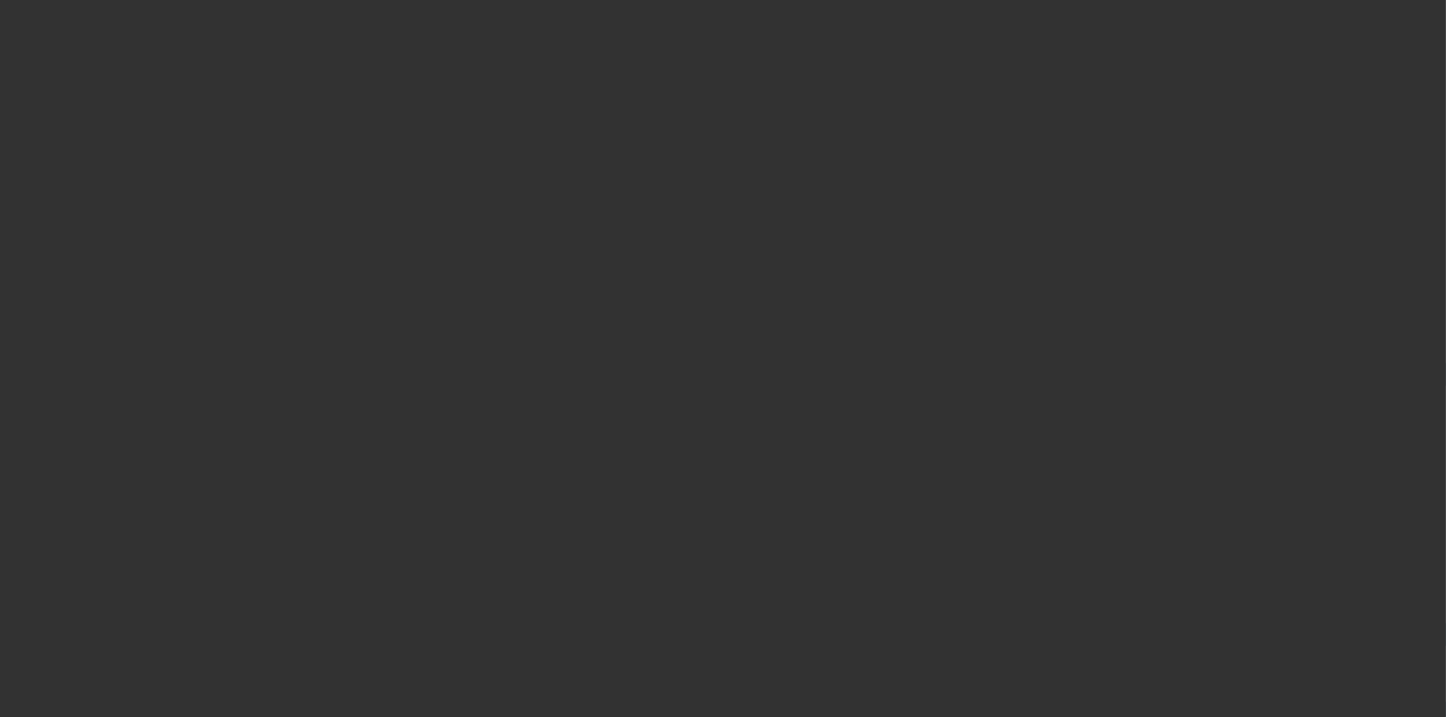
select select "3"
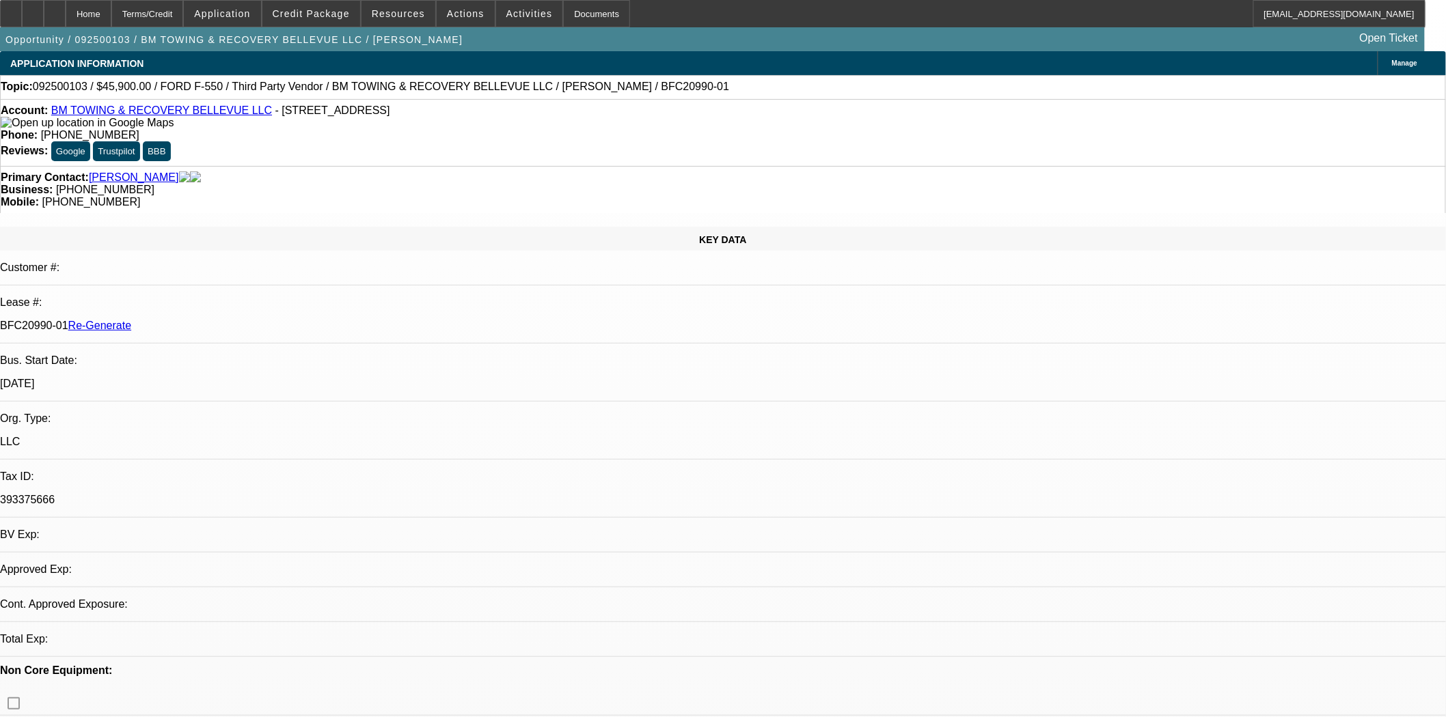
select select "0.15"
select select "2"
select select "0.1"
select select "4"
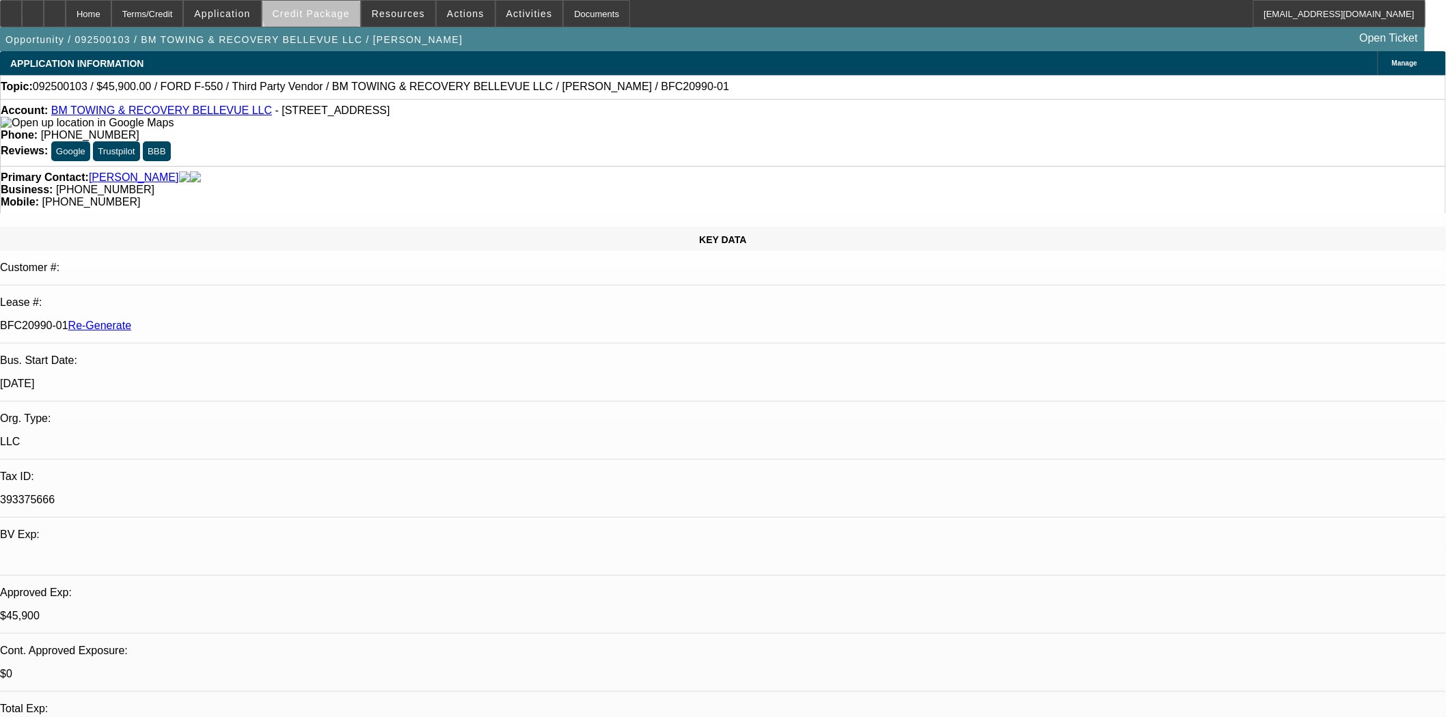
click at [343, 5] on span at bounding box center [311, 13] width 98 height 33
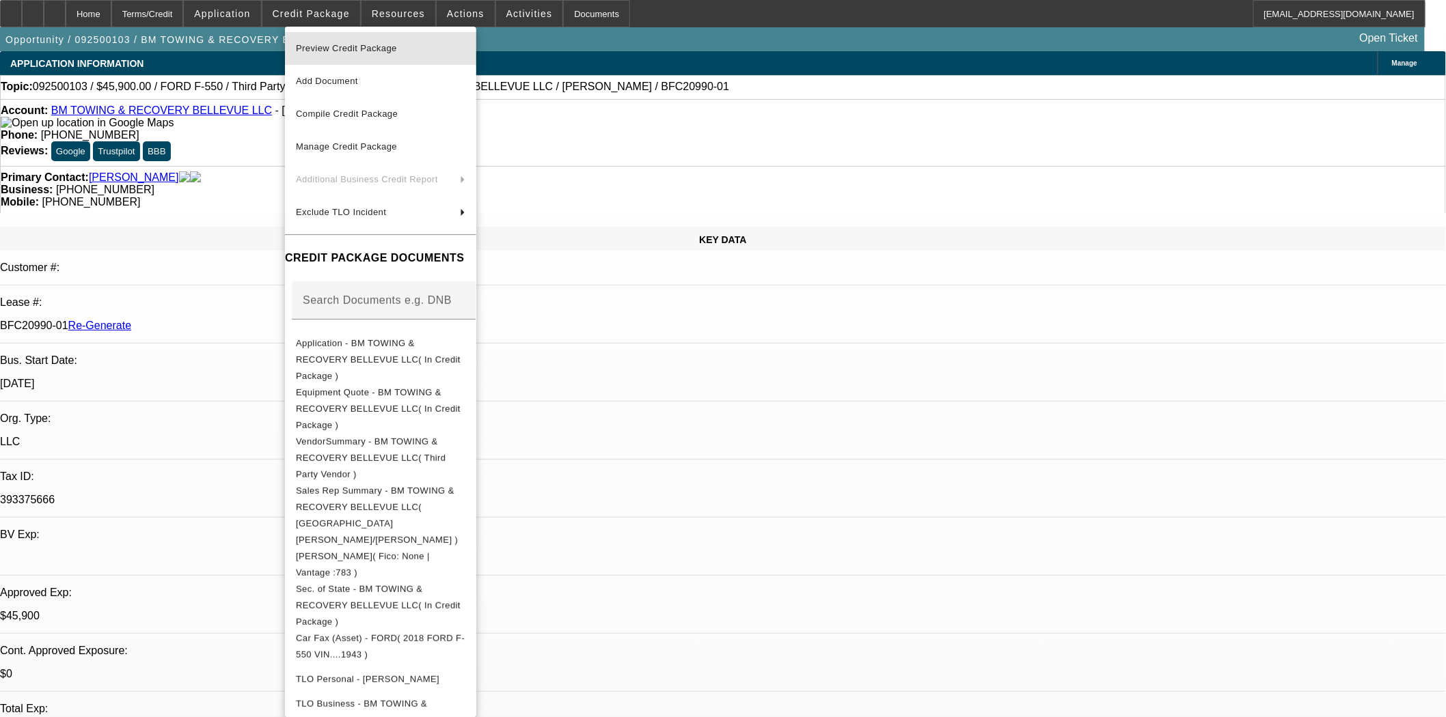
click at [352, 44] on span "Preview Credit Package" at bounding box center [346, 48] width 101 height 10
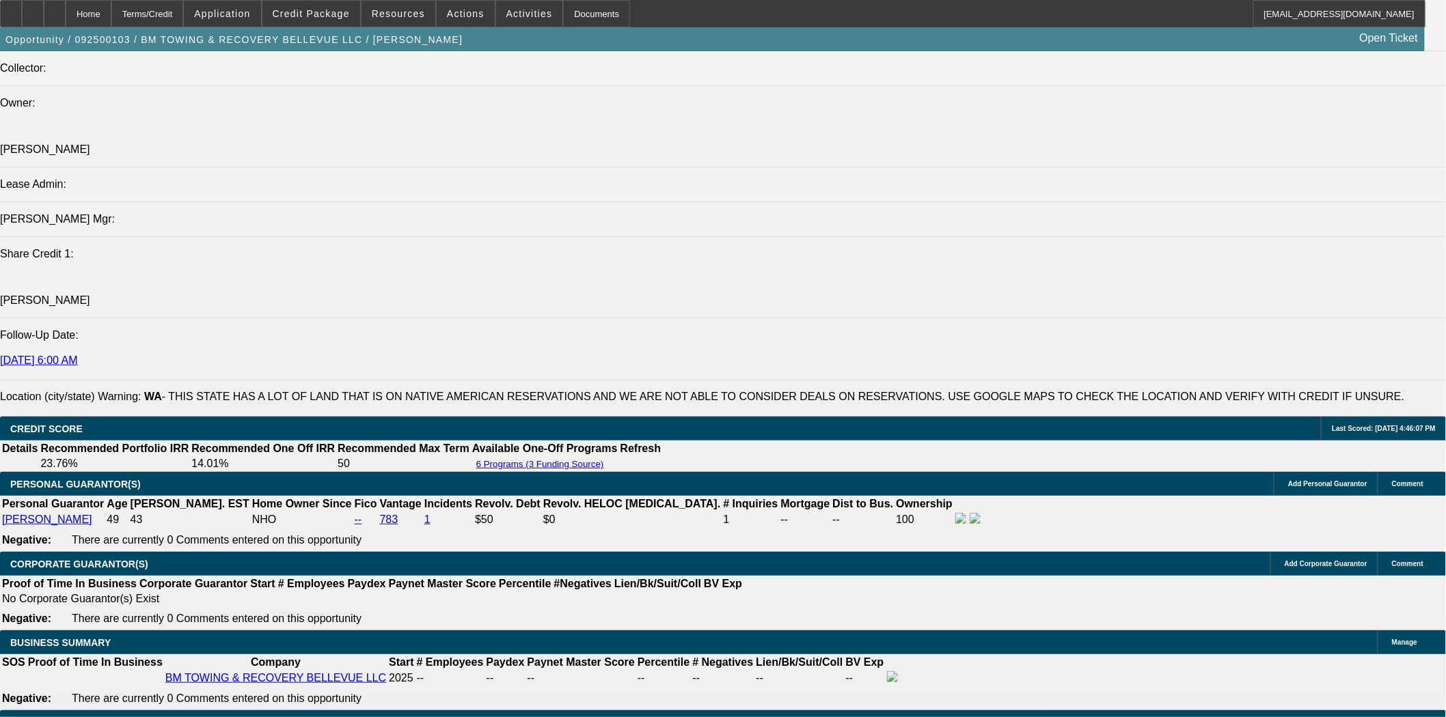
scroll to position [1897, 0]
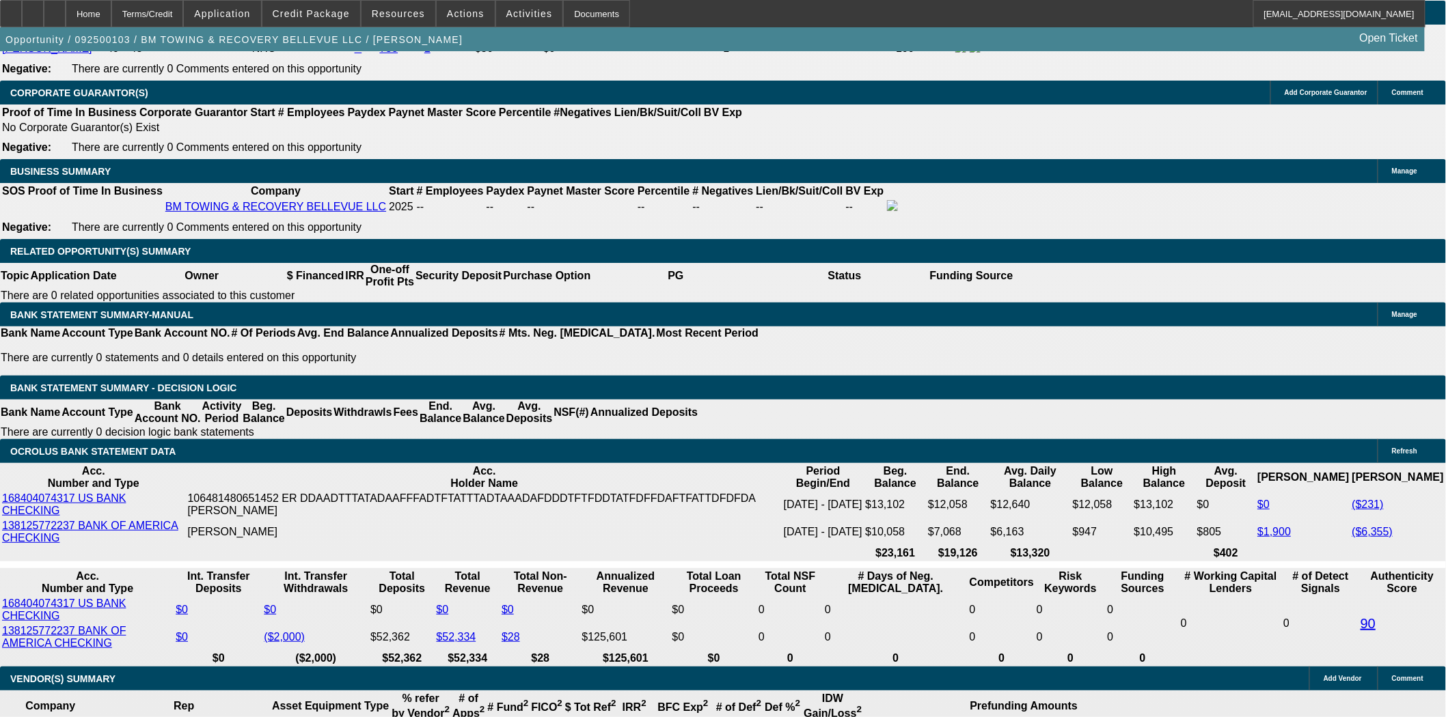
scroll to position [2201, 0]
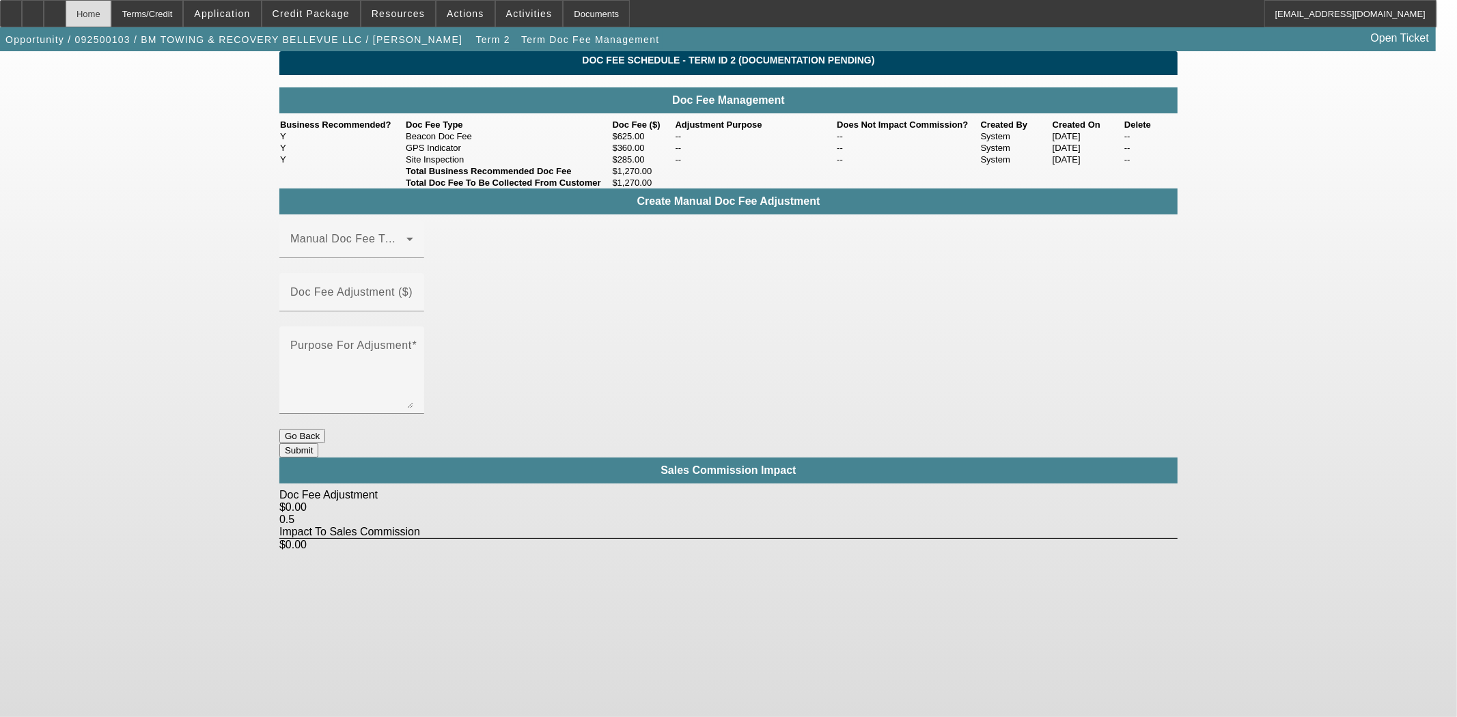
click at [111, 15] on div "Home" at bounding box center [89, 13] width 46 height 27
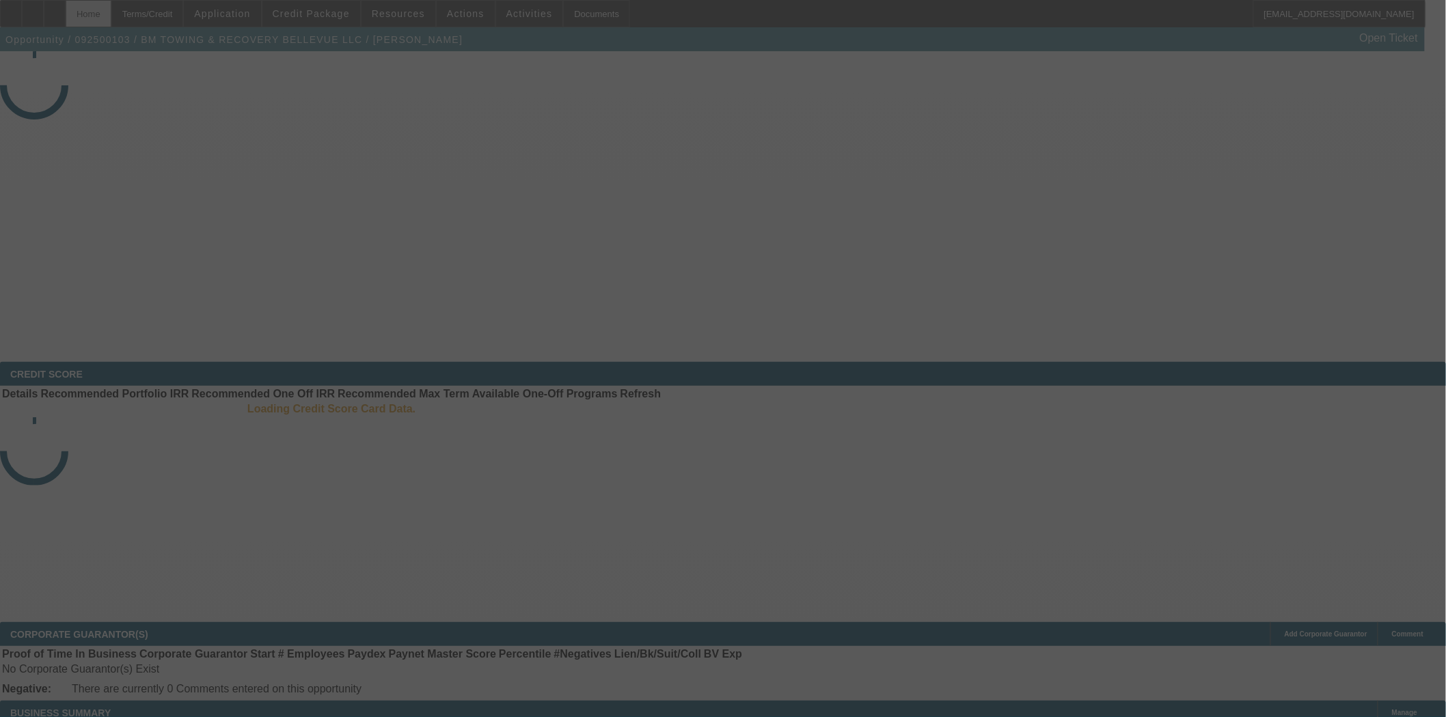
select select "3"
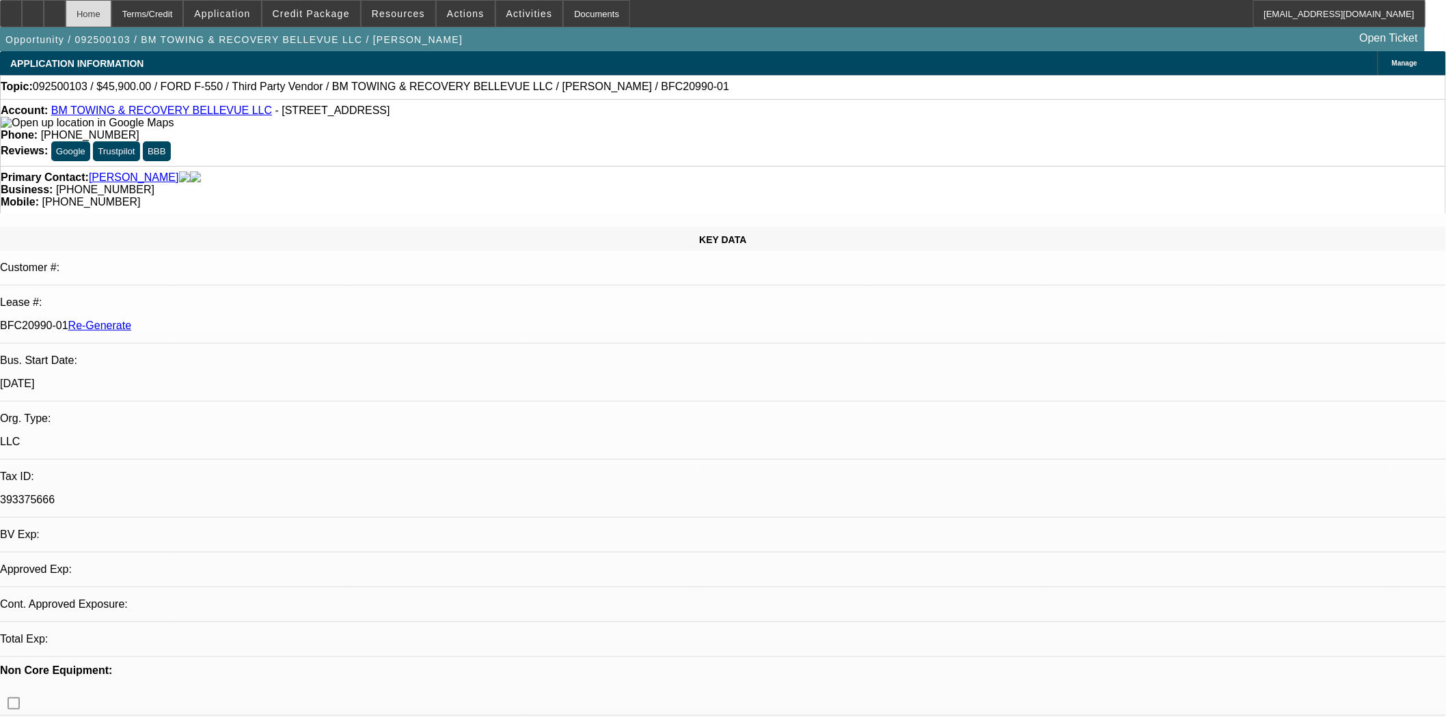
select select "0.15"
select select "2"
select select "0.1"
select select "4"
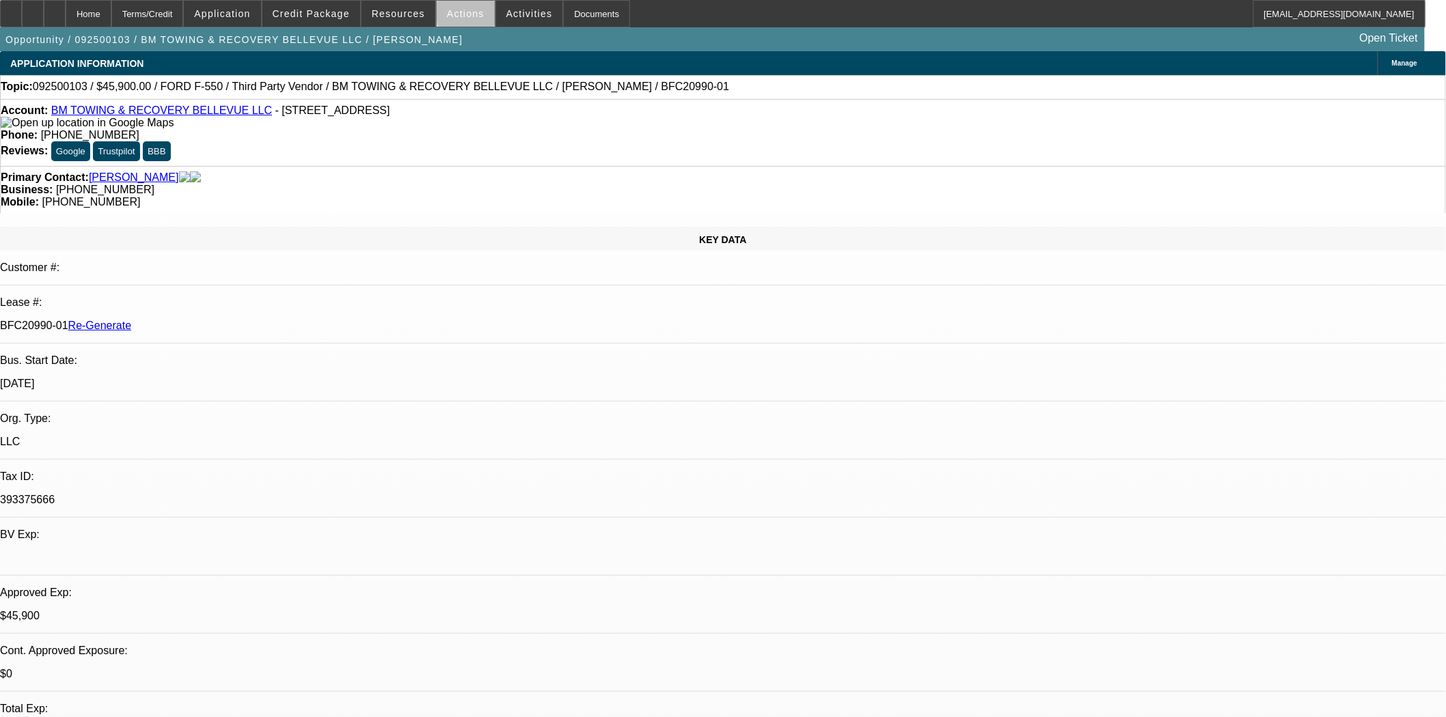
click at [466, 14] on span "Actions" at bounding box center [466, 13] width 38 height 11
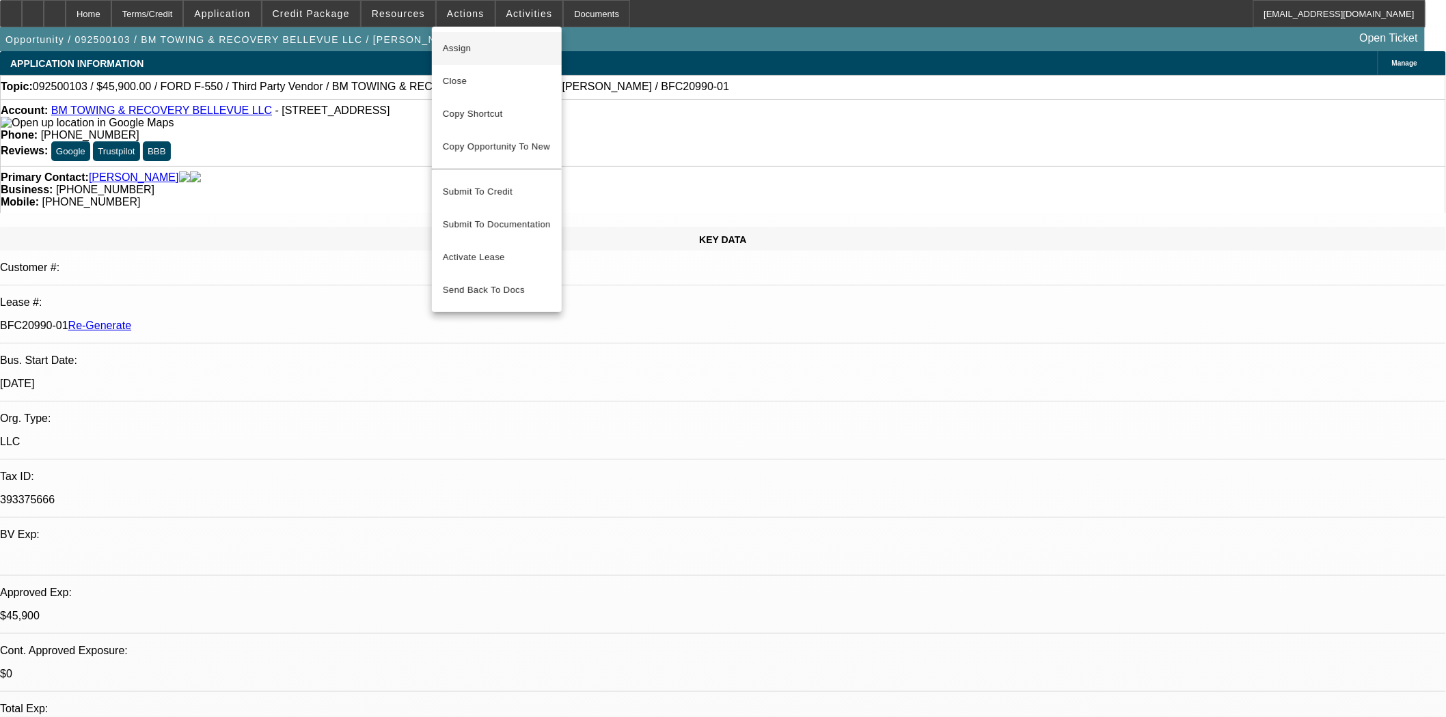
click at [466, 42] on span "Assign" at bounding box center [497, 48] width 108 height 16
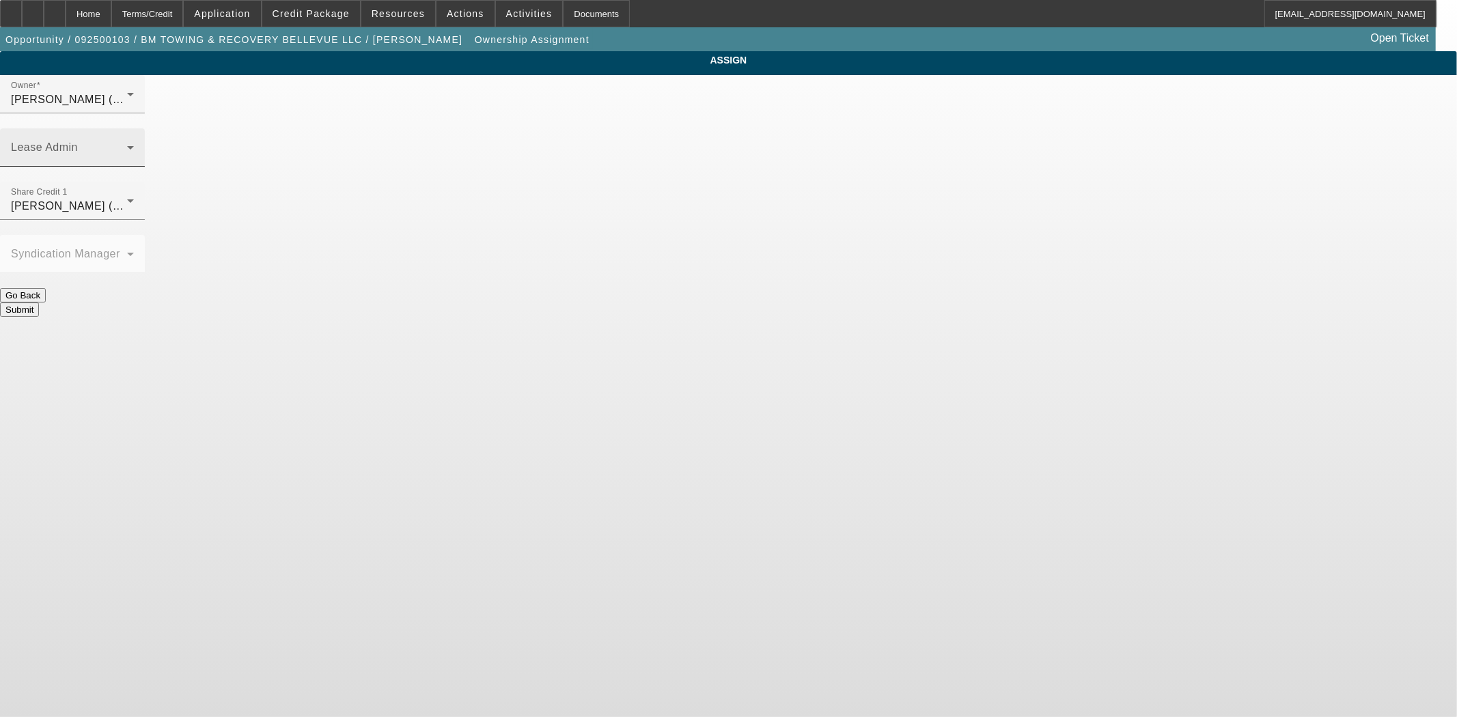
click at [127, 145] on span at bounding box center [69, 153] width 116 height 16
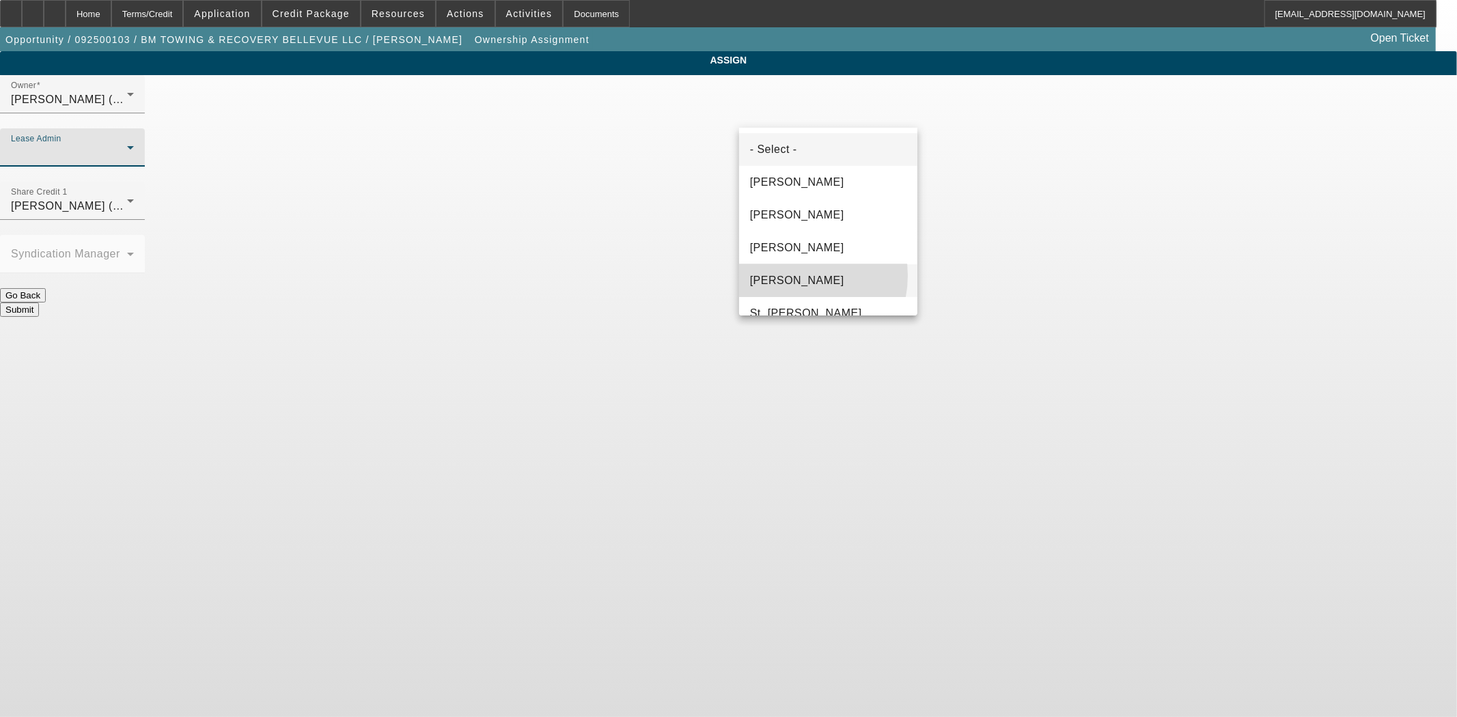
click at [794, 275] on span "[PERSON_NAME]" at bounding box center [797, 281] width 94 height 16
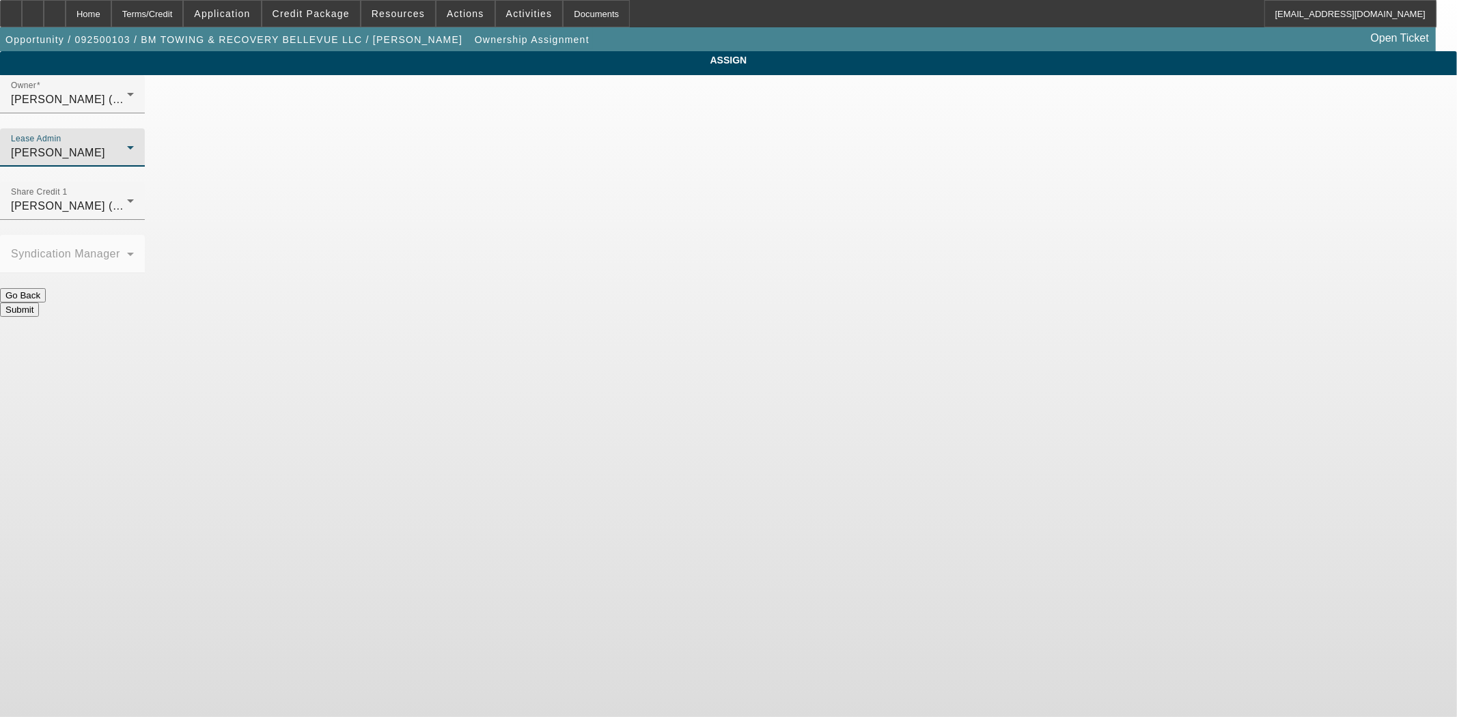
click at [39, 303] on button "Submit" at bounding box center [19, 310] width 39 height 14
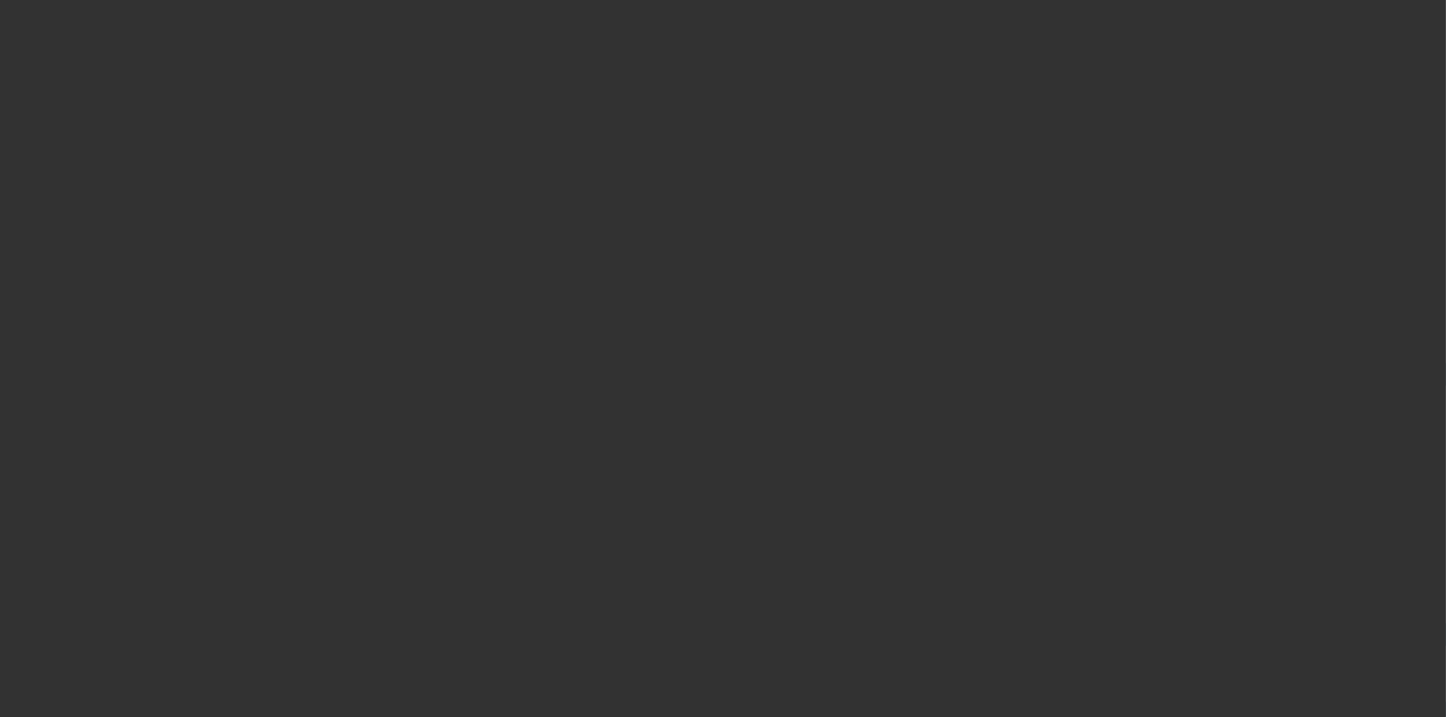
select select "3"
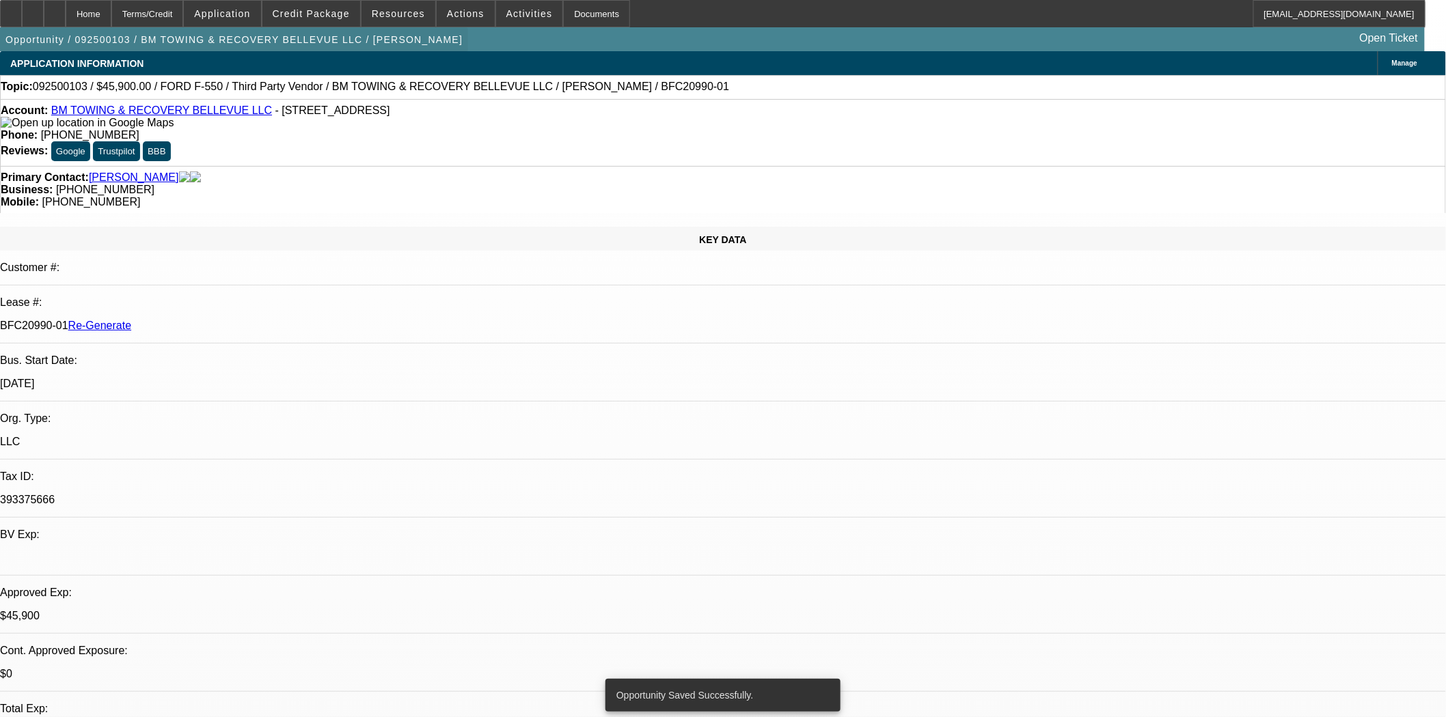
select select "0.15"
select select "2"
select select "0.1"
select select "4"
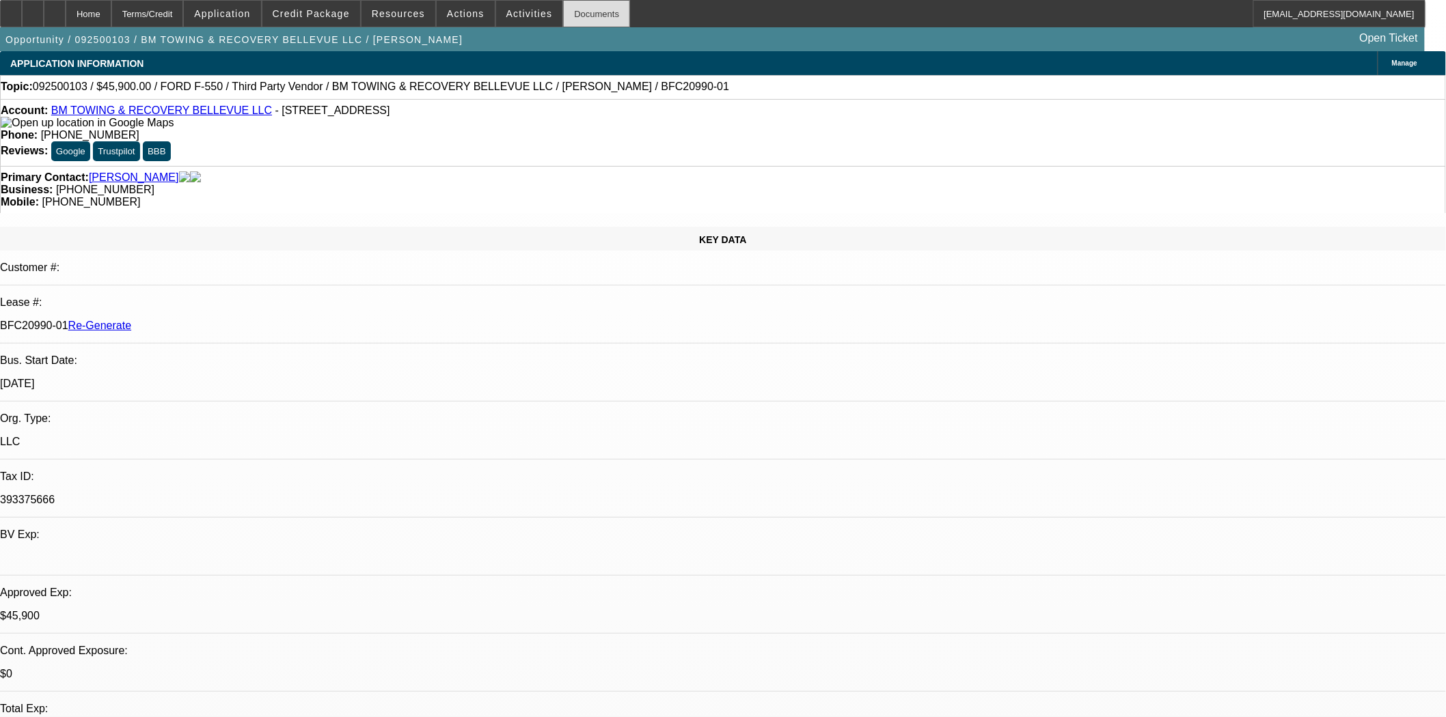
click at [568, 18] on div "Documents" at bounding box center [596, 13] width 67 height 27
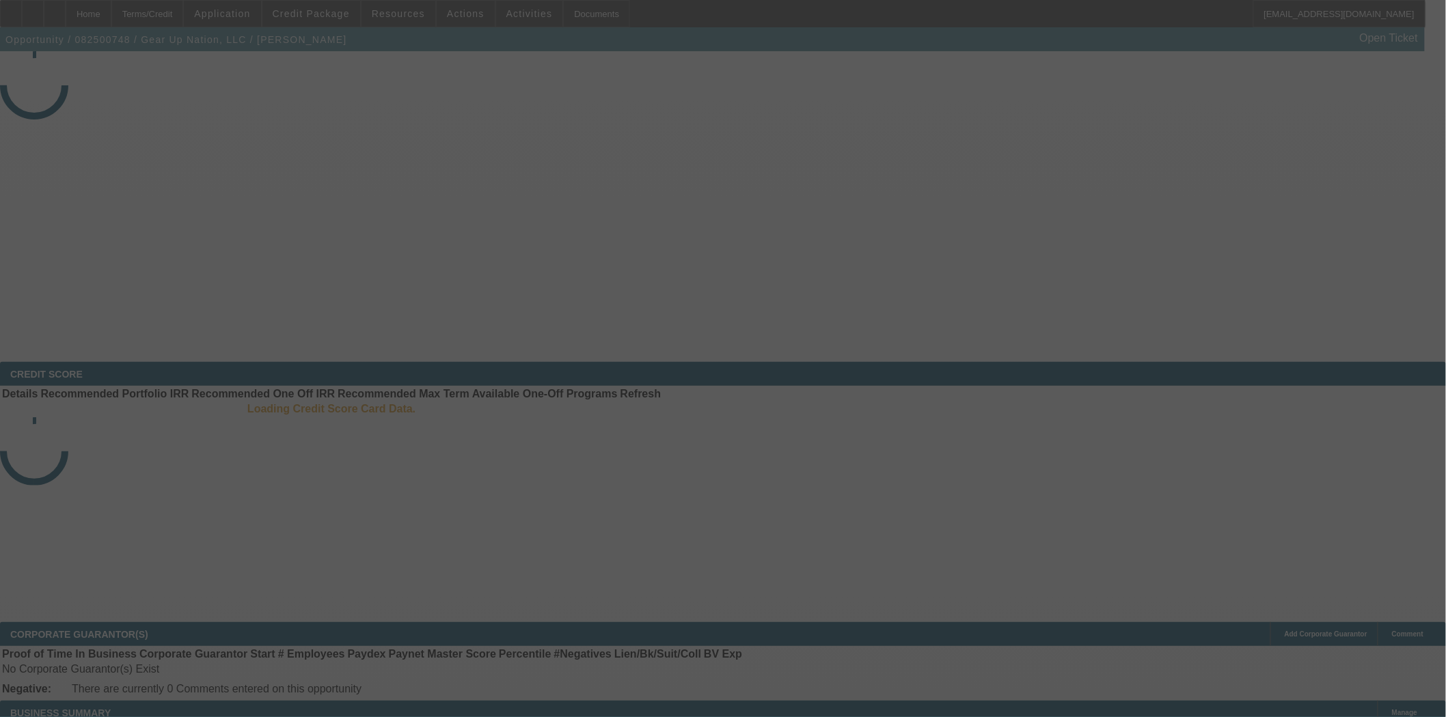
select select "3"
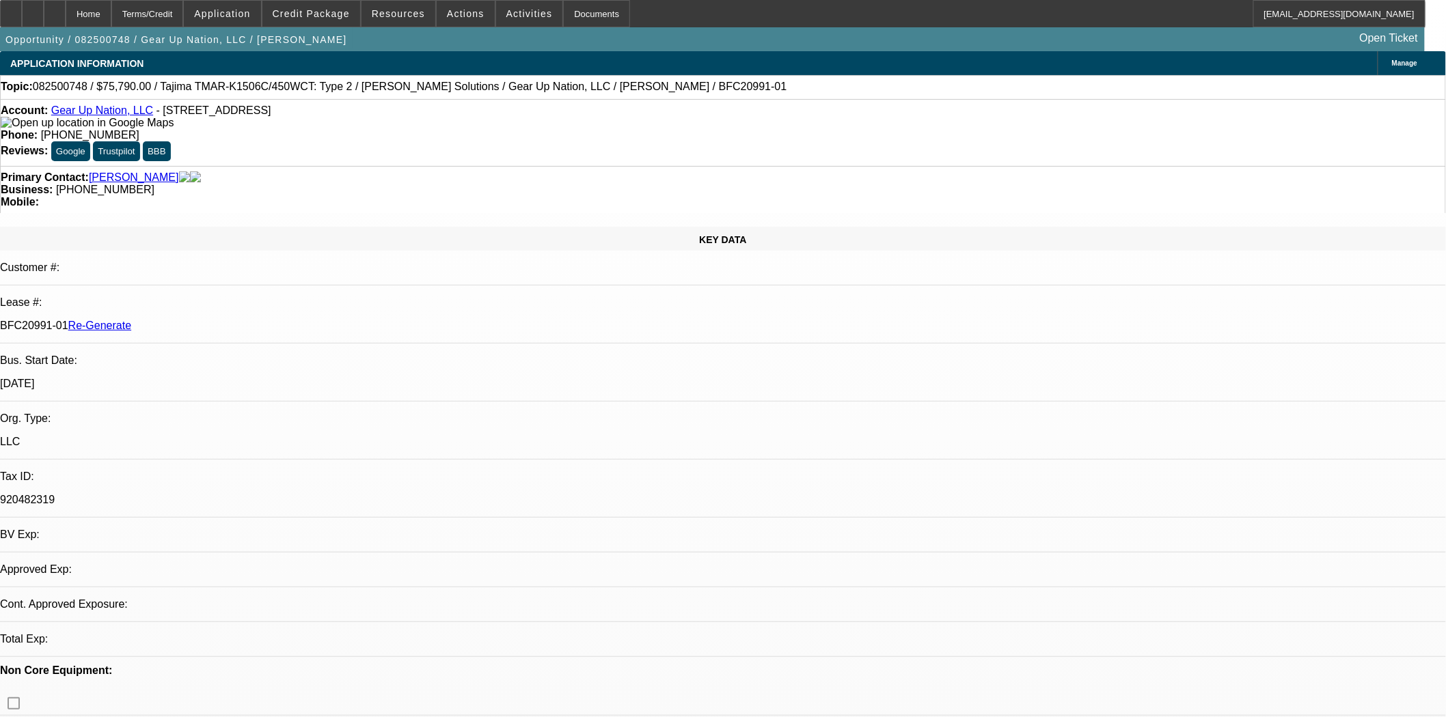
select select "0"
select select "2"
select select "0"
select select "6"
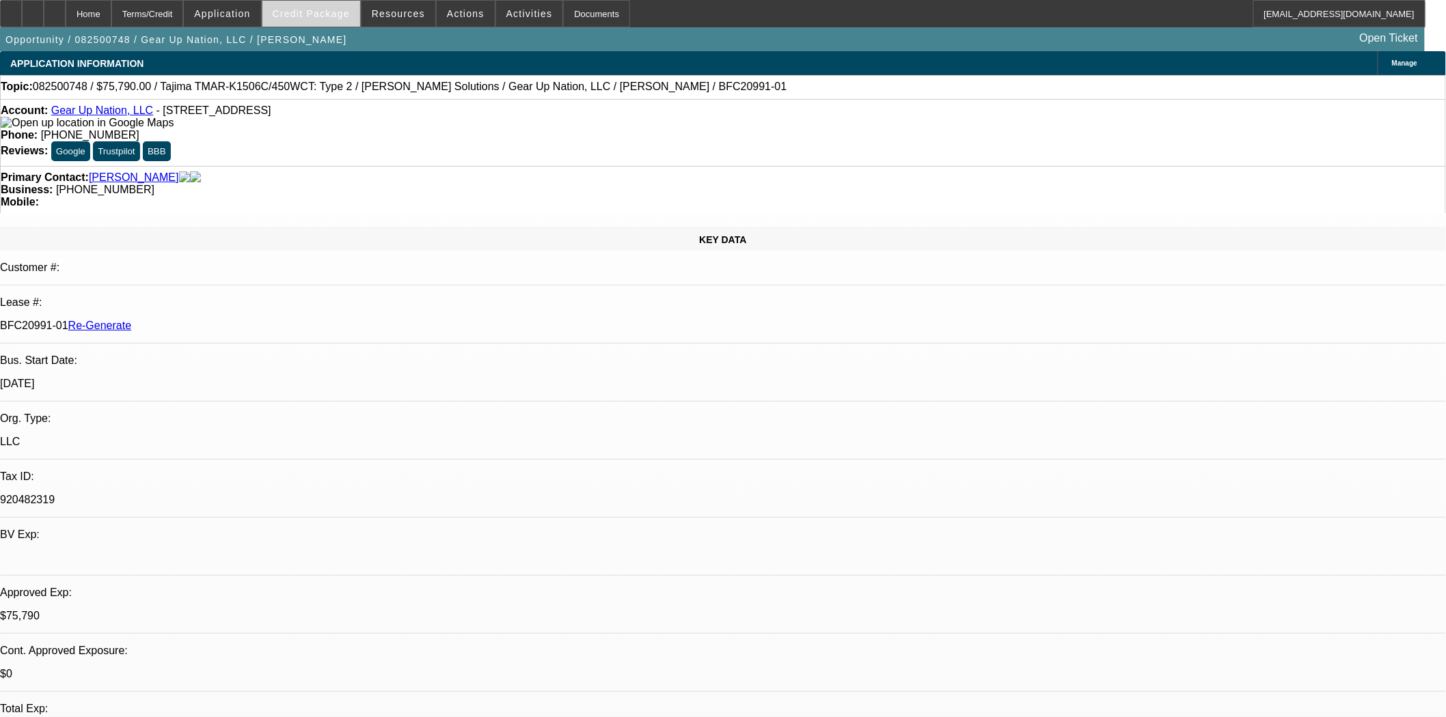
click at [319, 11] on span "Credit Package" at bounding box center [311, 13] width 77 height 11
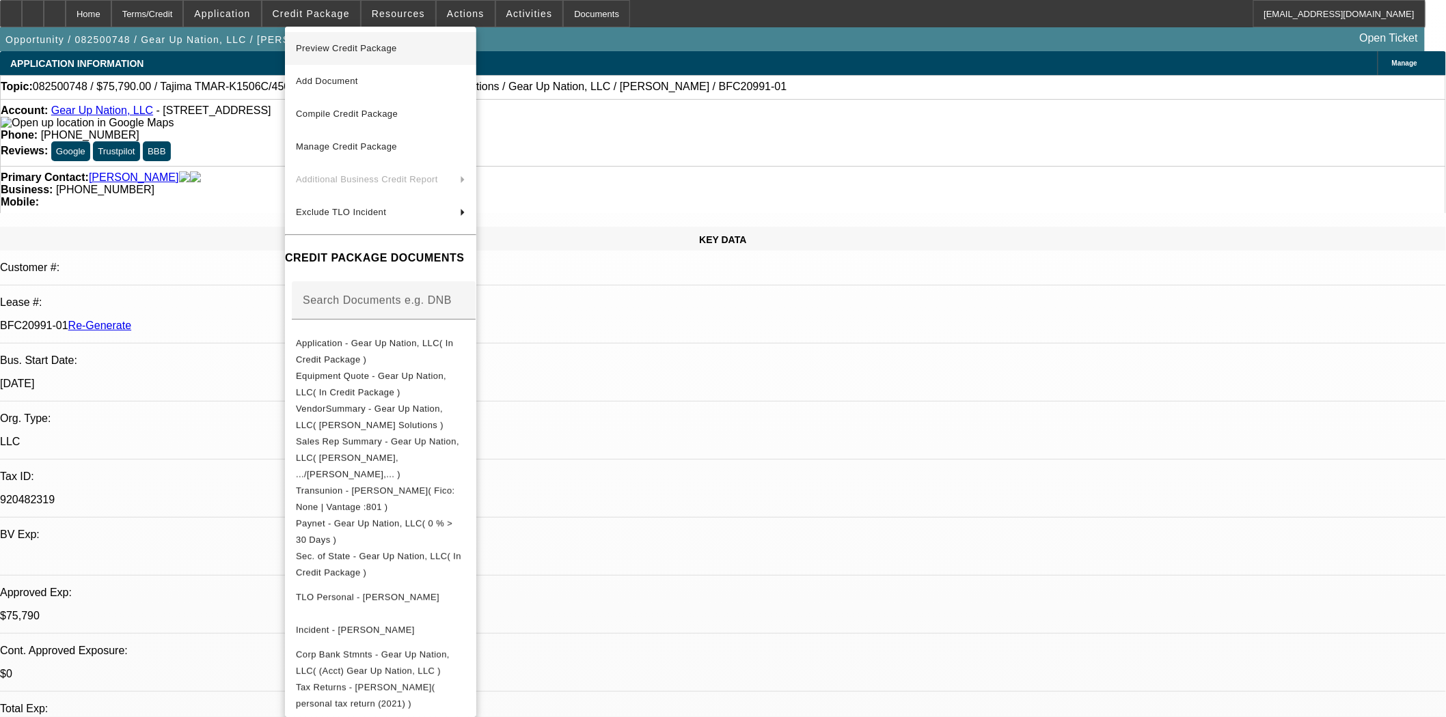
click at [332, 44] on span "Preview Credit Package" at bounding box center [346, 48] width 101 height 10
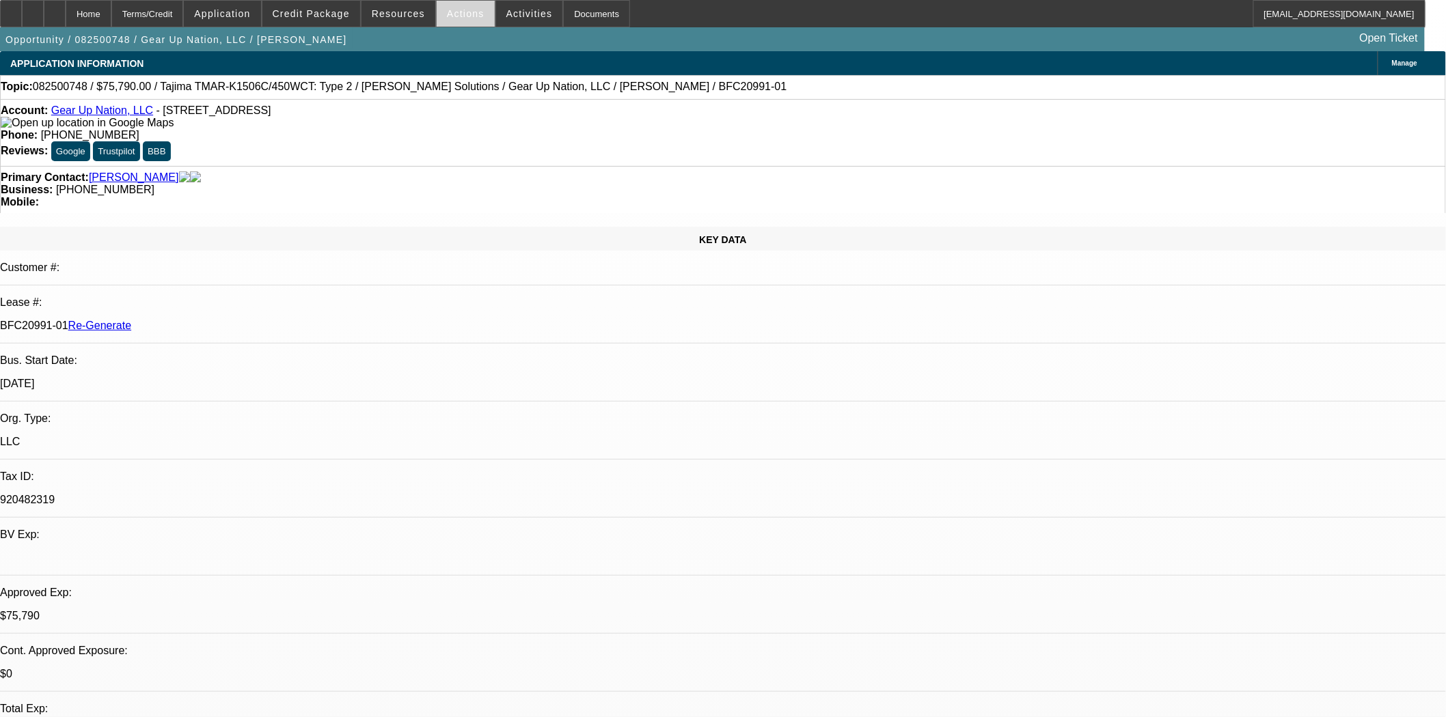
click at [447, 14] on span "Actions" at bounding box center [466, 13] width 38 height 11
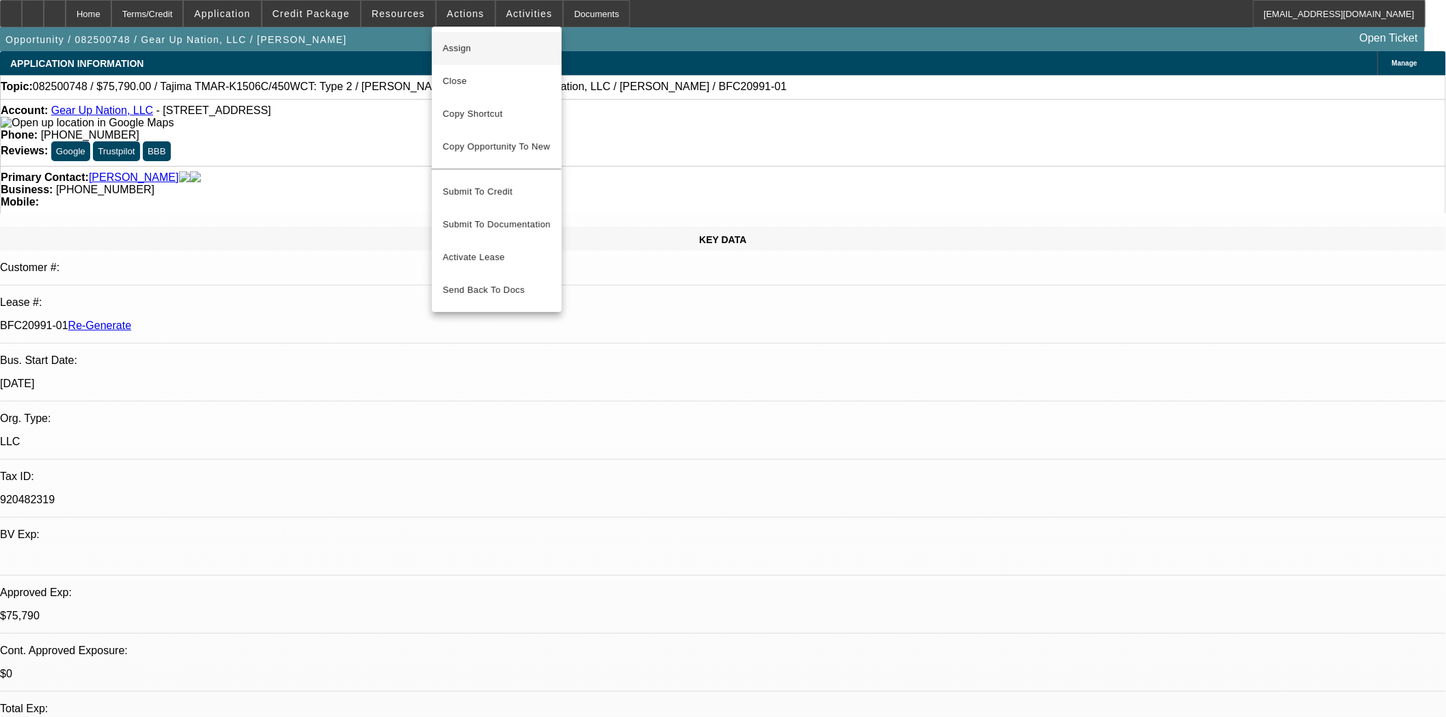
click at [463, 41] on span "Assign" at bounding box center [497, 48] width 108 height 16
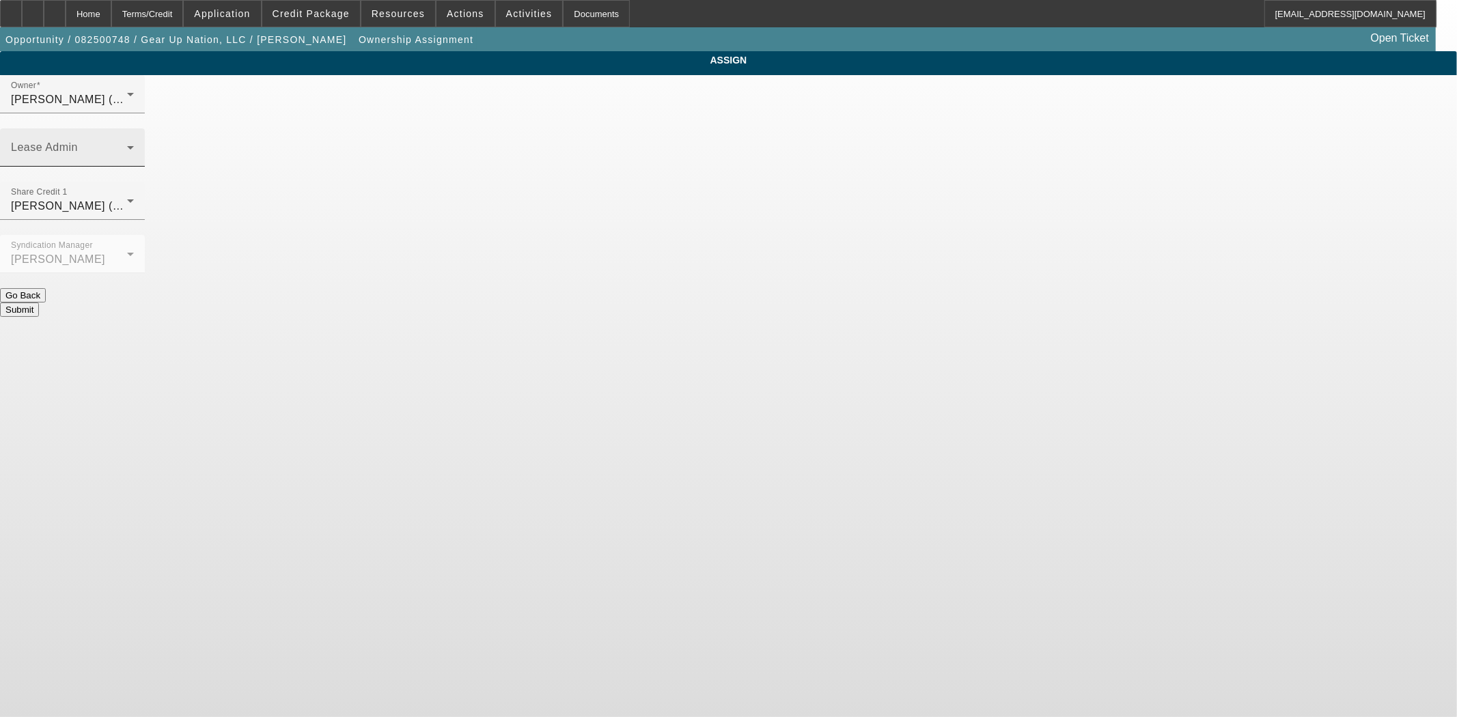
click at [134, 128] on div "Lease Admin" at bounding box center [72, 147] width 123 height 38
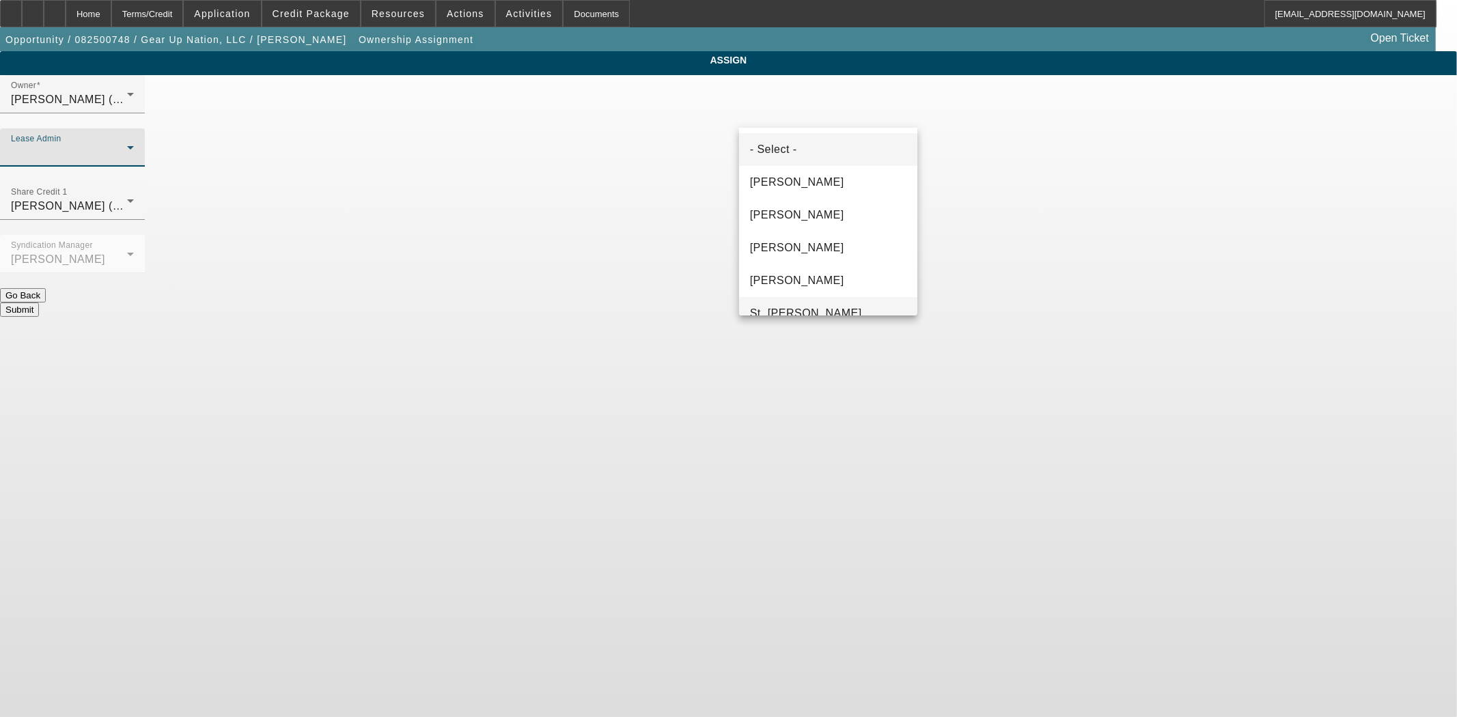
drag, startPoint x: 776, startPoint y: 304, endPoint x: 775, endPoint y: 294, distance: 10.3
click at [775, 304] on mat-option "St. [PERSON_NAME]" at bounding box center [828, 313] width 178 height 33
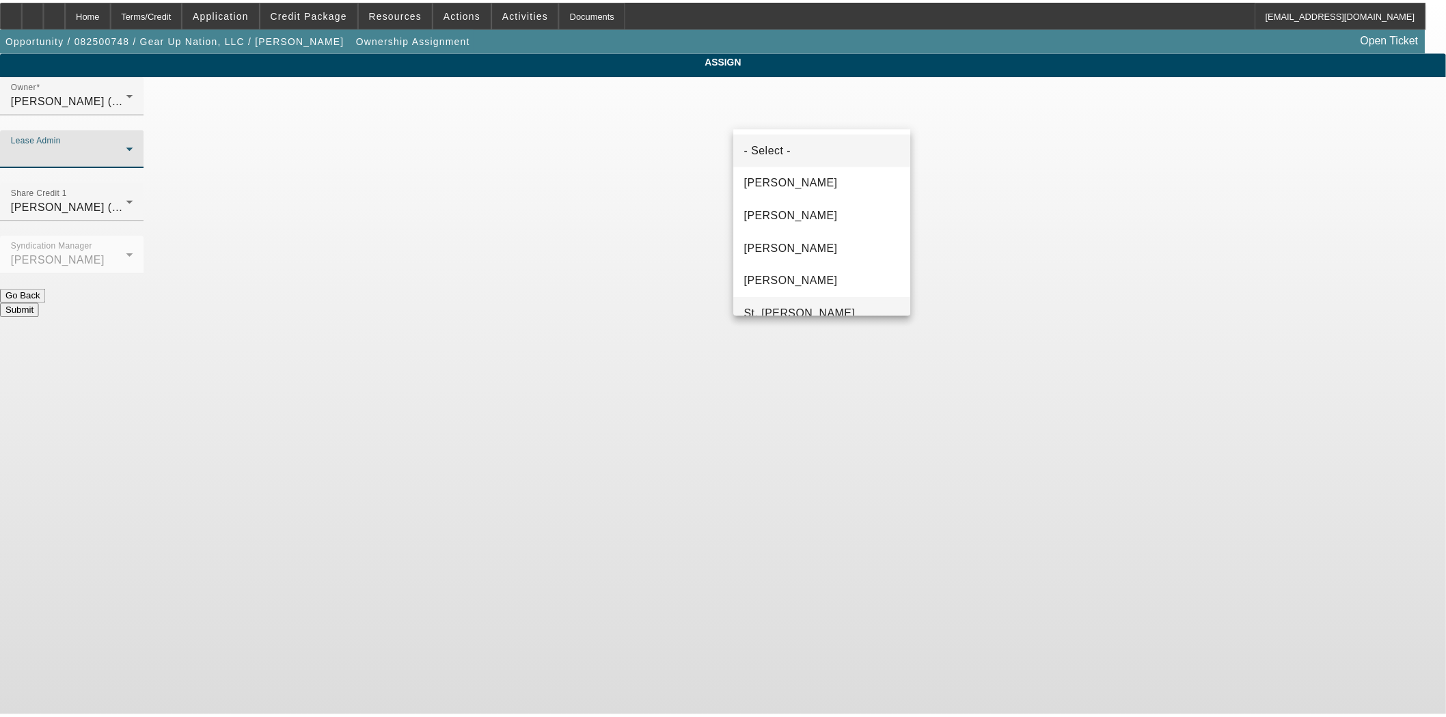
scroll to position [14, 0]
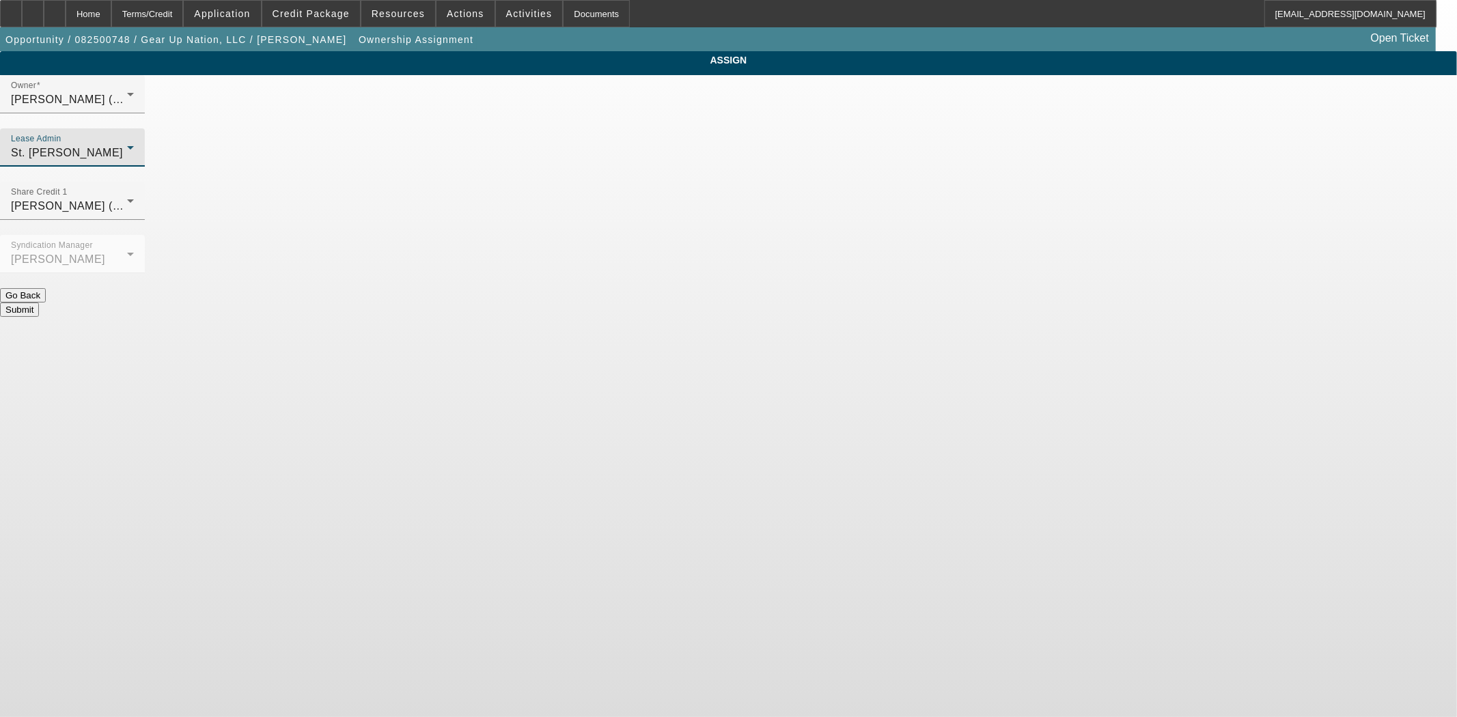
click at [39, 303] on button "Submit" at bounding box center [19, 310] width 39 height 14
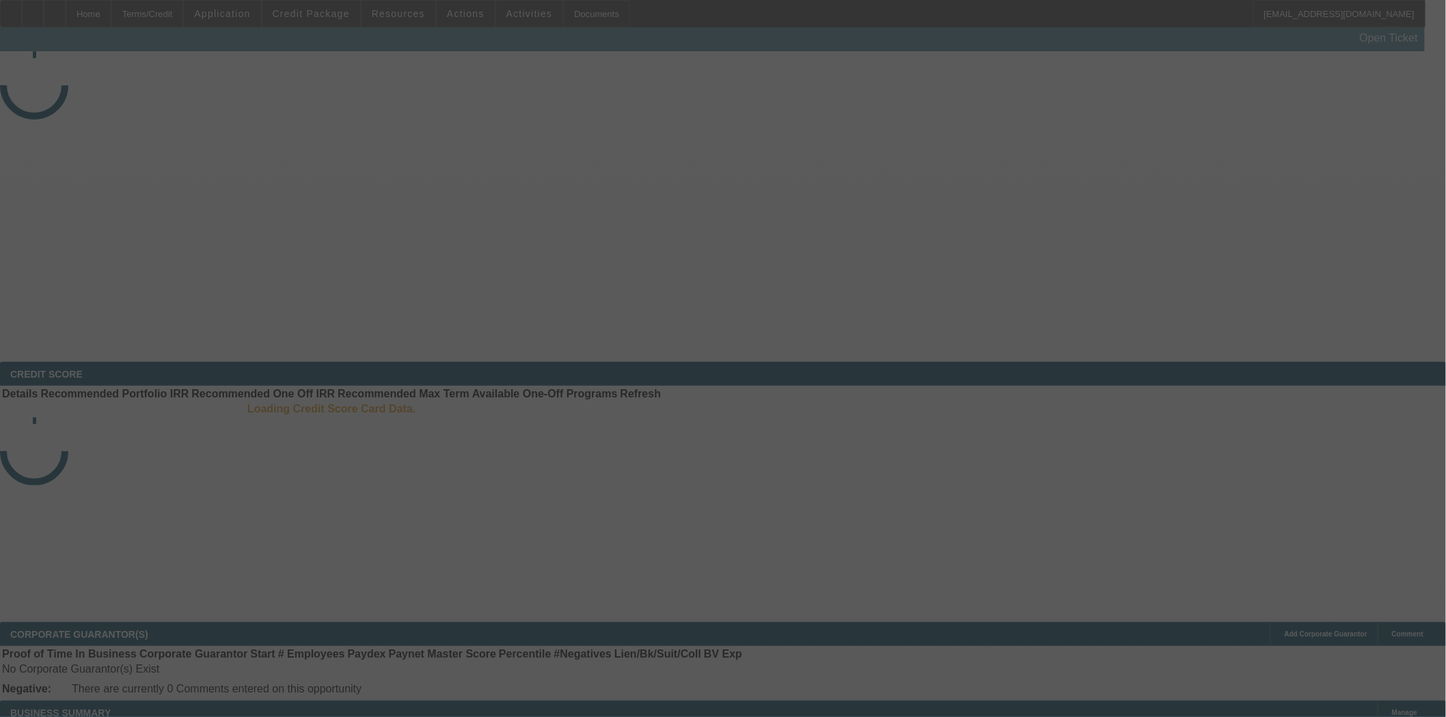
select select "3"
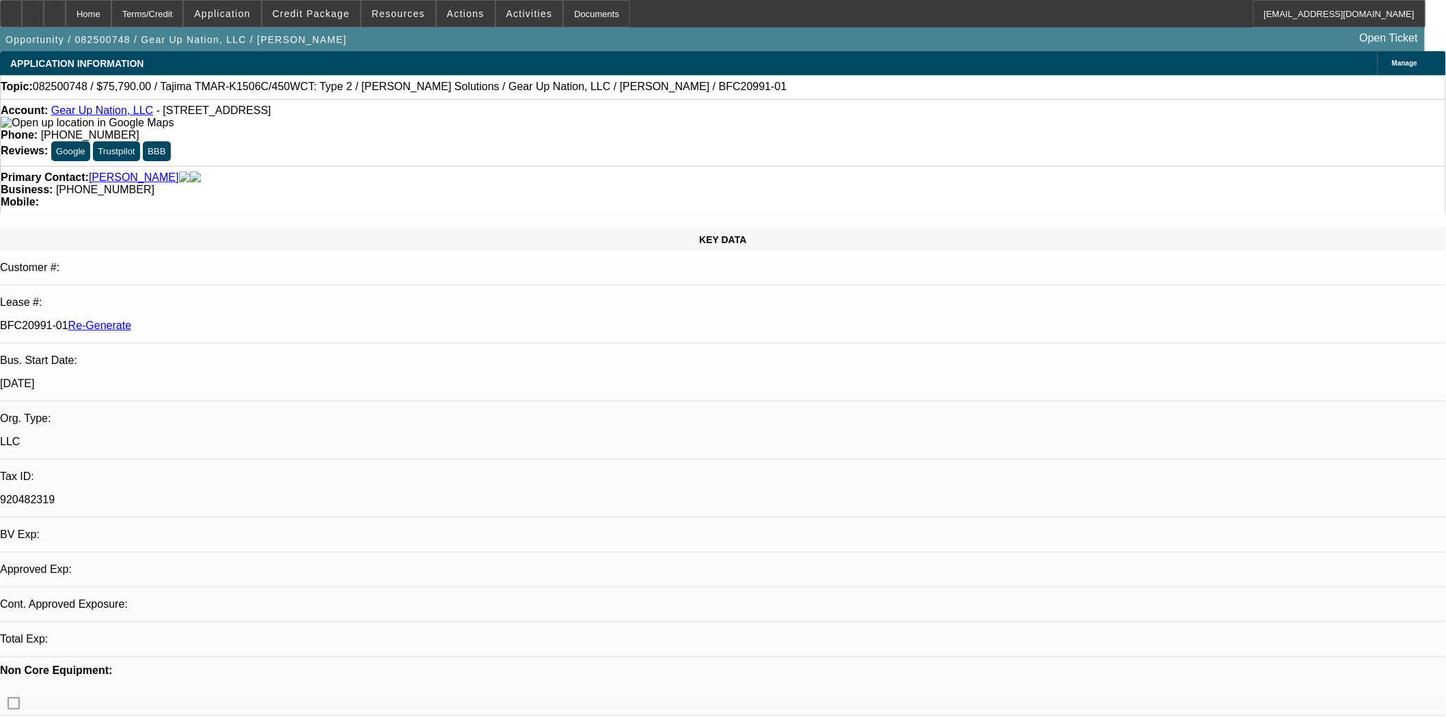
select select "0"
select select "2"
select select "0"
select select "6"
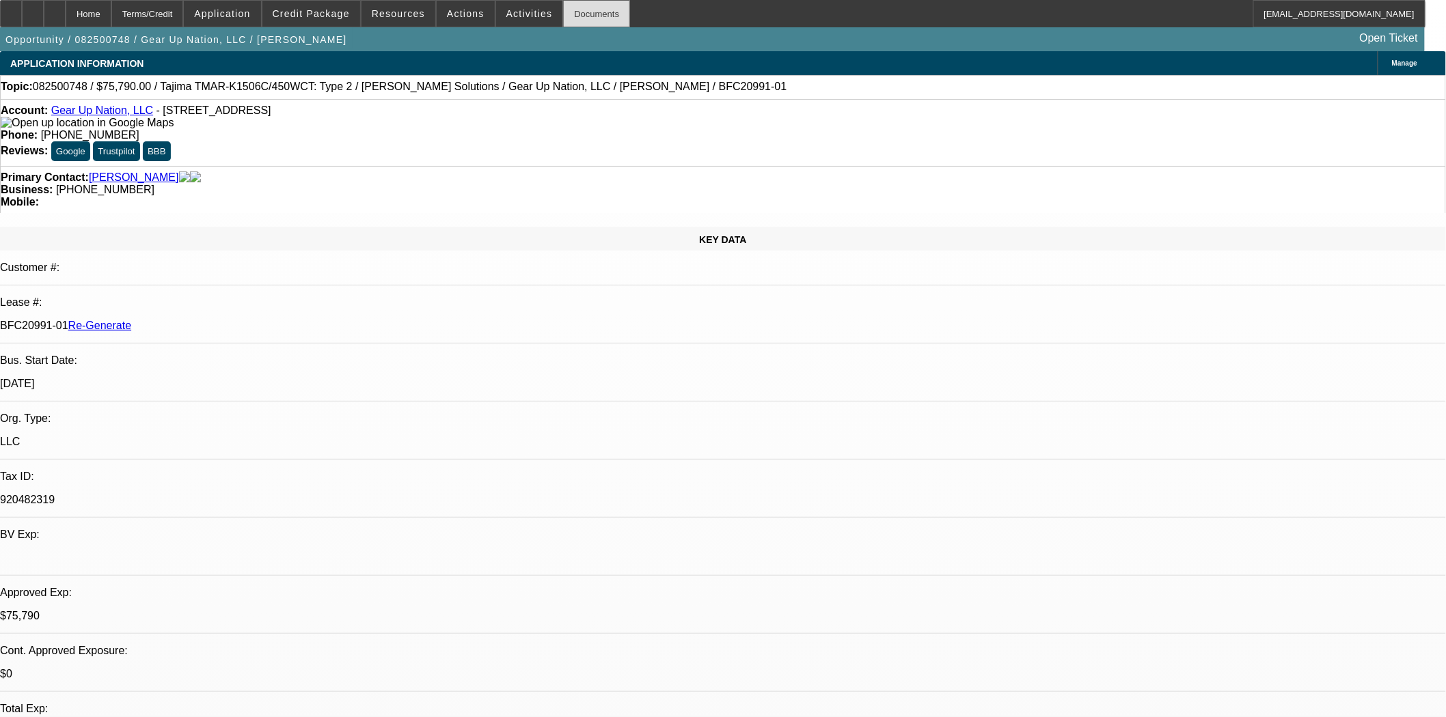
click at [581, 15] on div "Documents" at bounding box center [596, 13] width 67 height 27
